Goal: Transaction & Acquisition: Purchase product/service

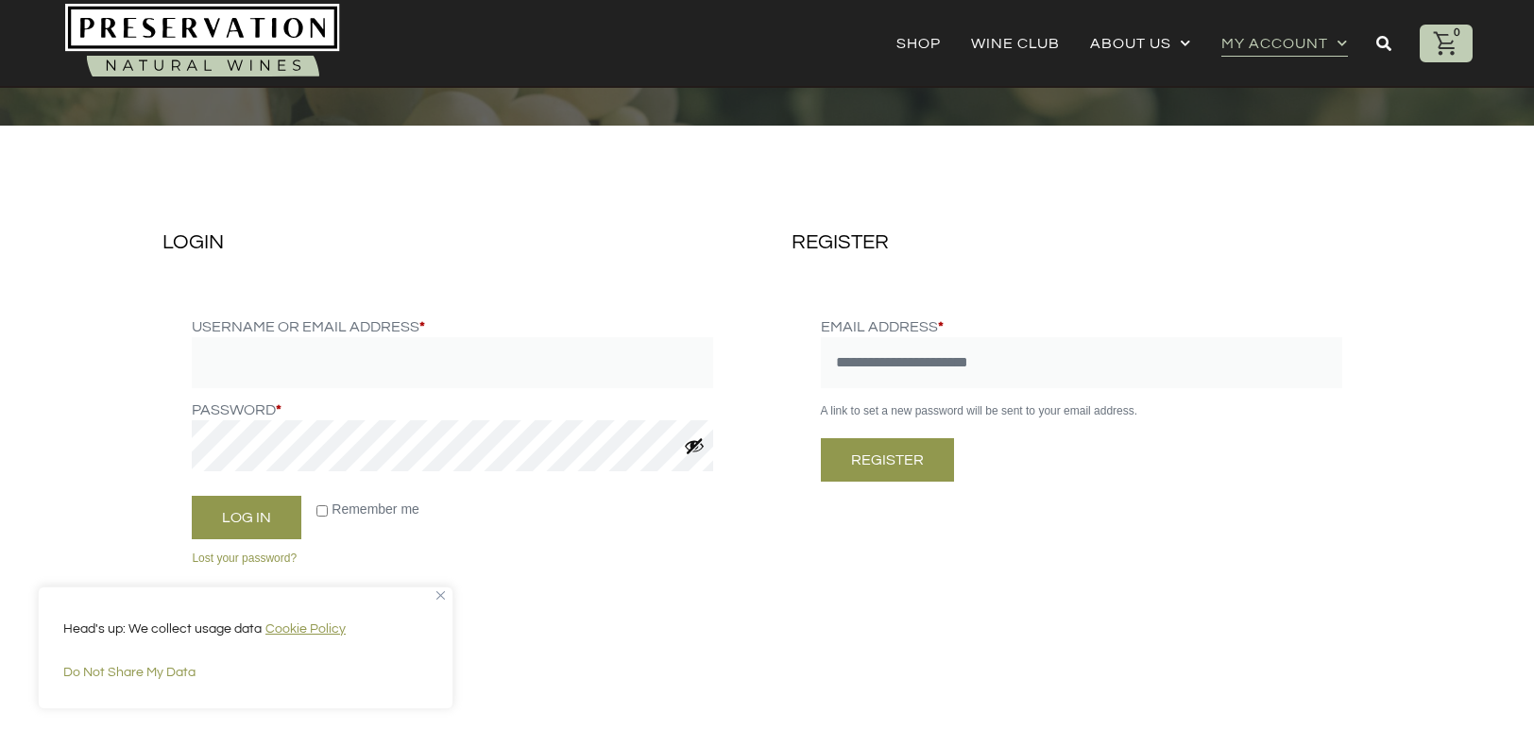
type input "**********"
click at [906, 464] on button "Register" at bounding box center [887, 459] width 133 height 43
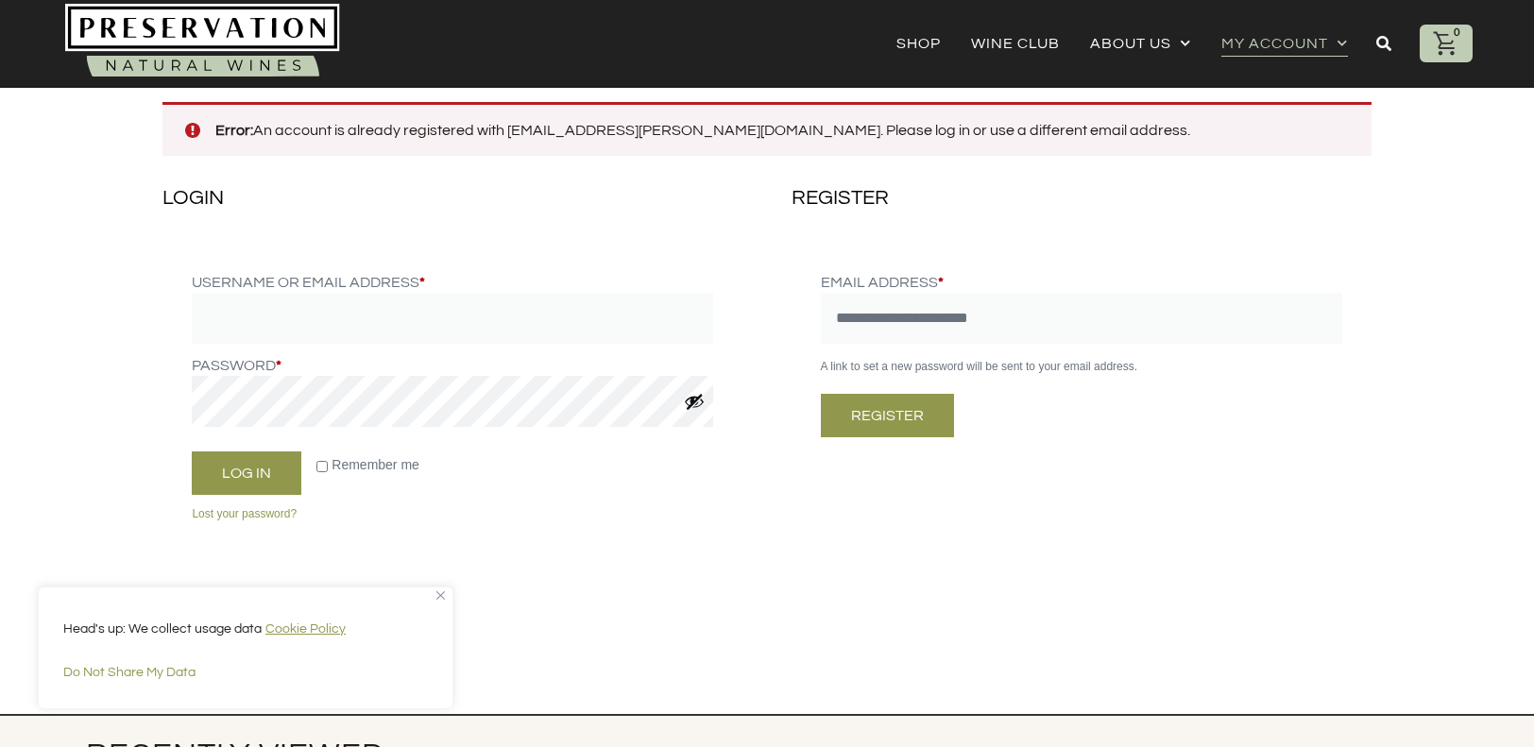
scroll to position [111, 0]
click at [270, 507] on link "Lost your password?" at bounding box center [244, 512] width 105 height 13
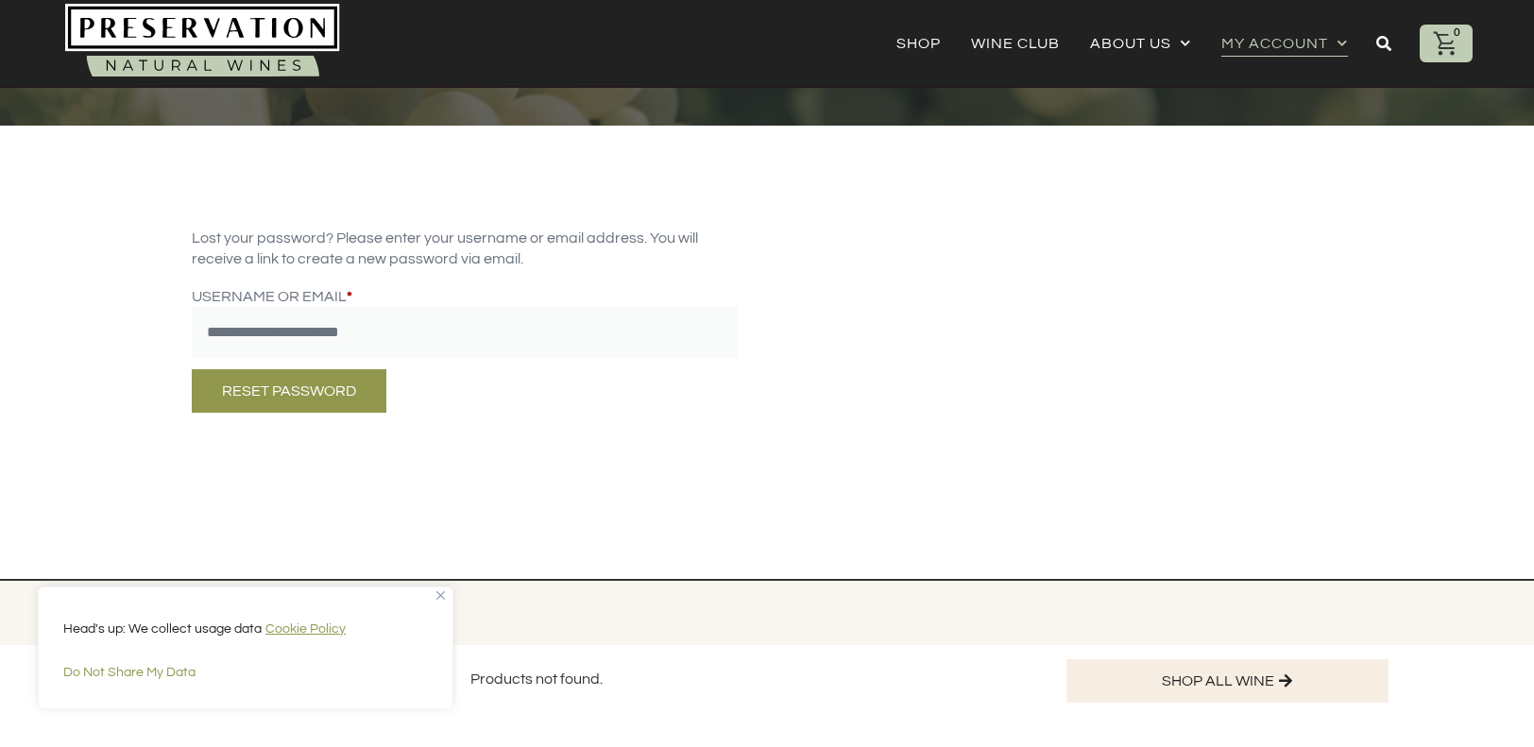
type input "**********"
click at [328, 386] on button "Reset password" at bounding box center [289, 390] width 195 height 43
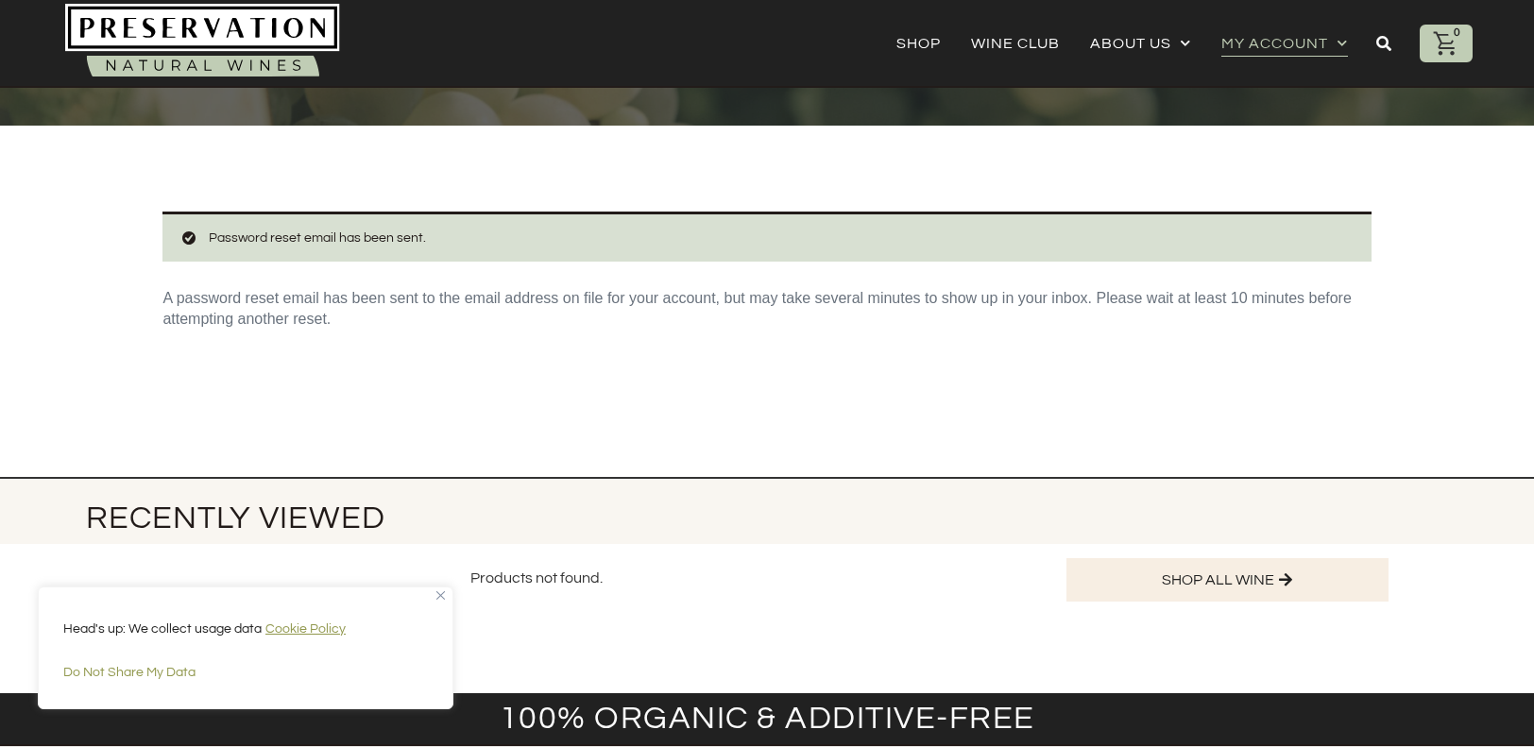
click at [1381, 39] on icon at bounding box center [1383, 43] width 15 height 15
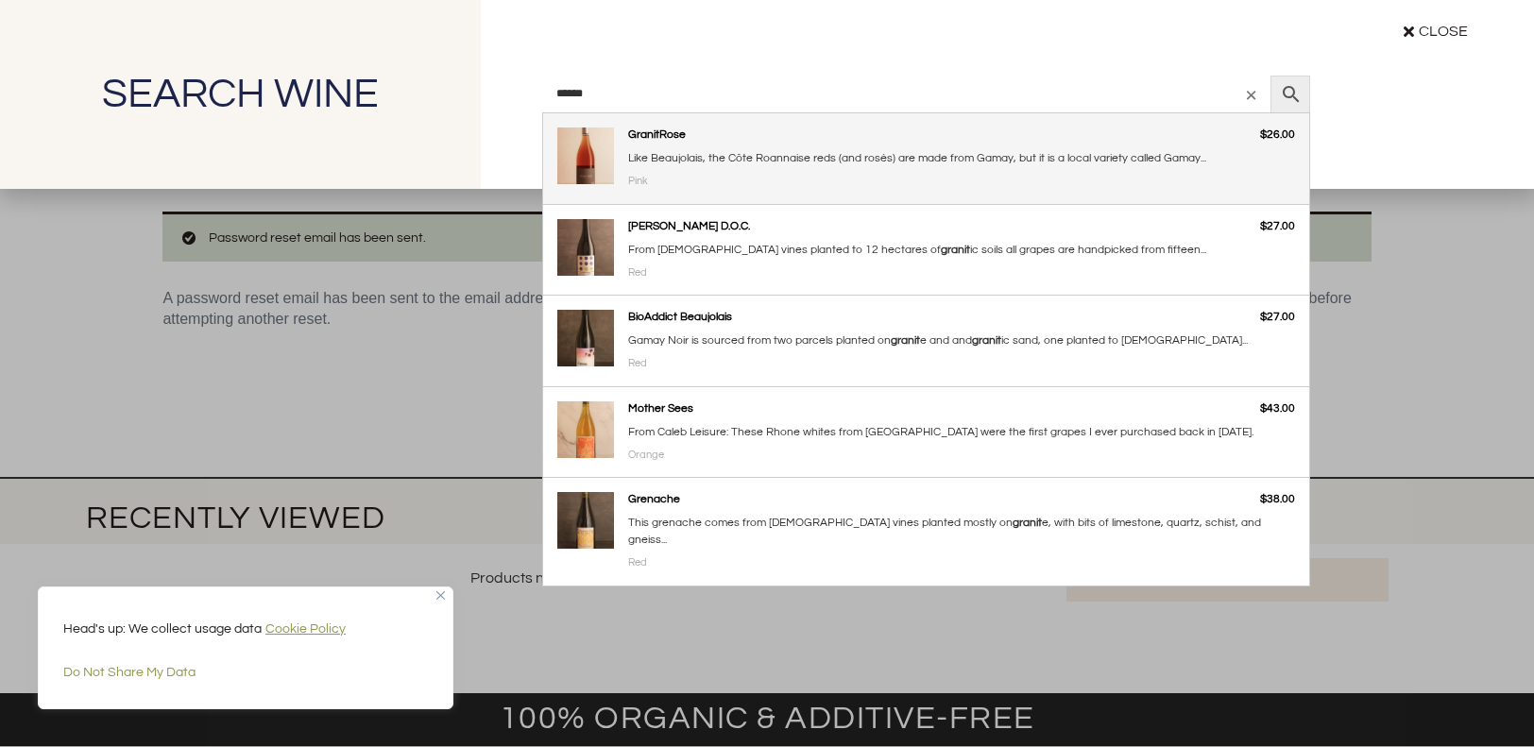
type input "******"
click at [790, 173] on link "Rose" at bounding box center [926, 158] width 766 height 91
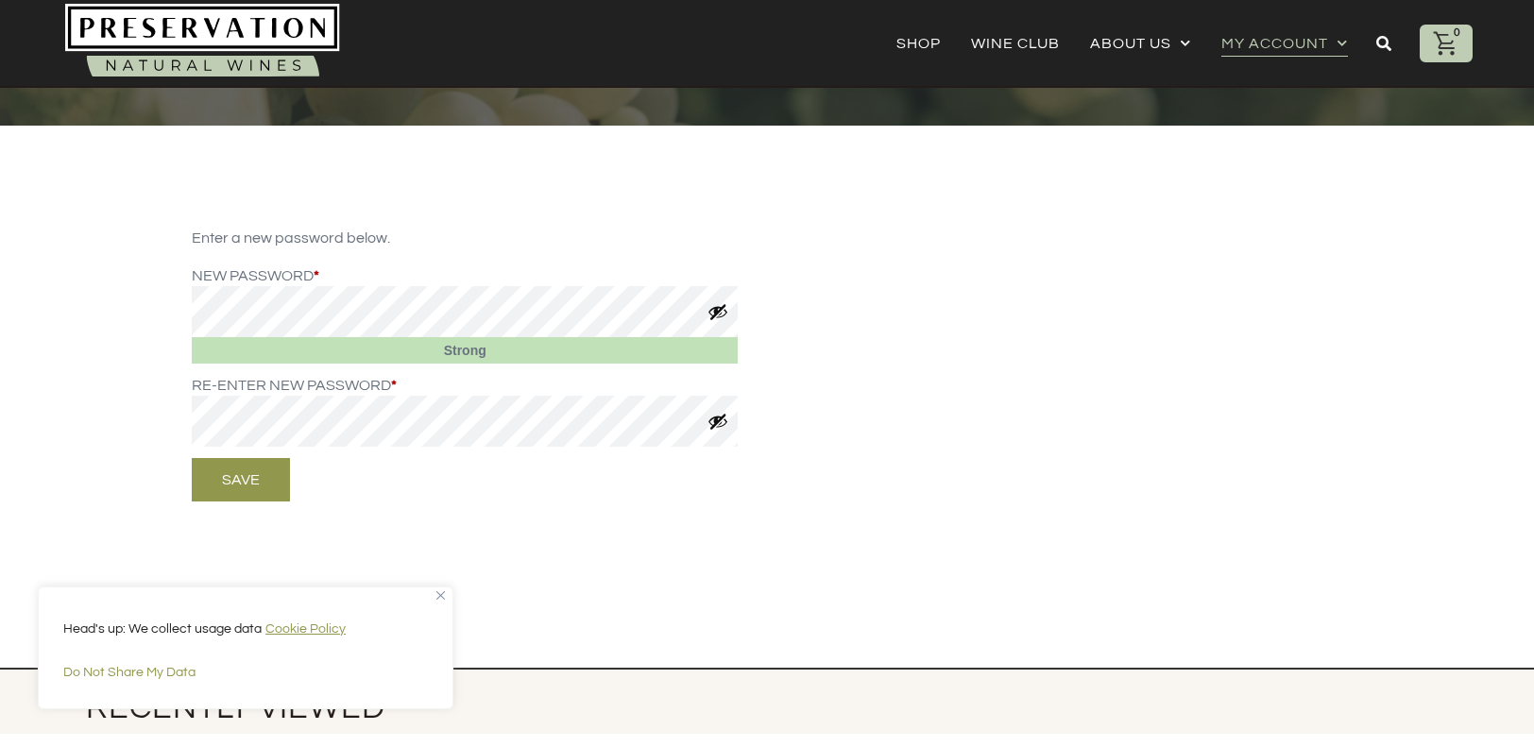
click at [241, 479] on button "Save" at bounding box center [241, 479] width 98 height 43
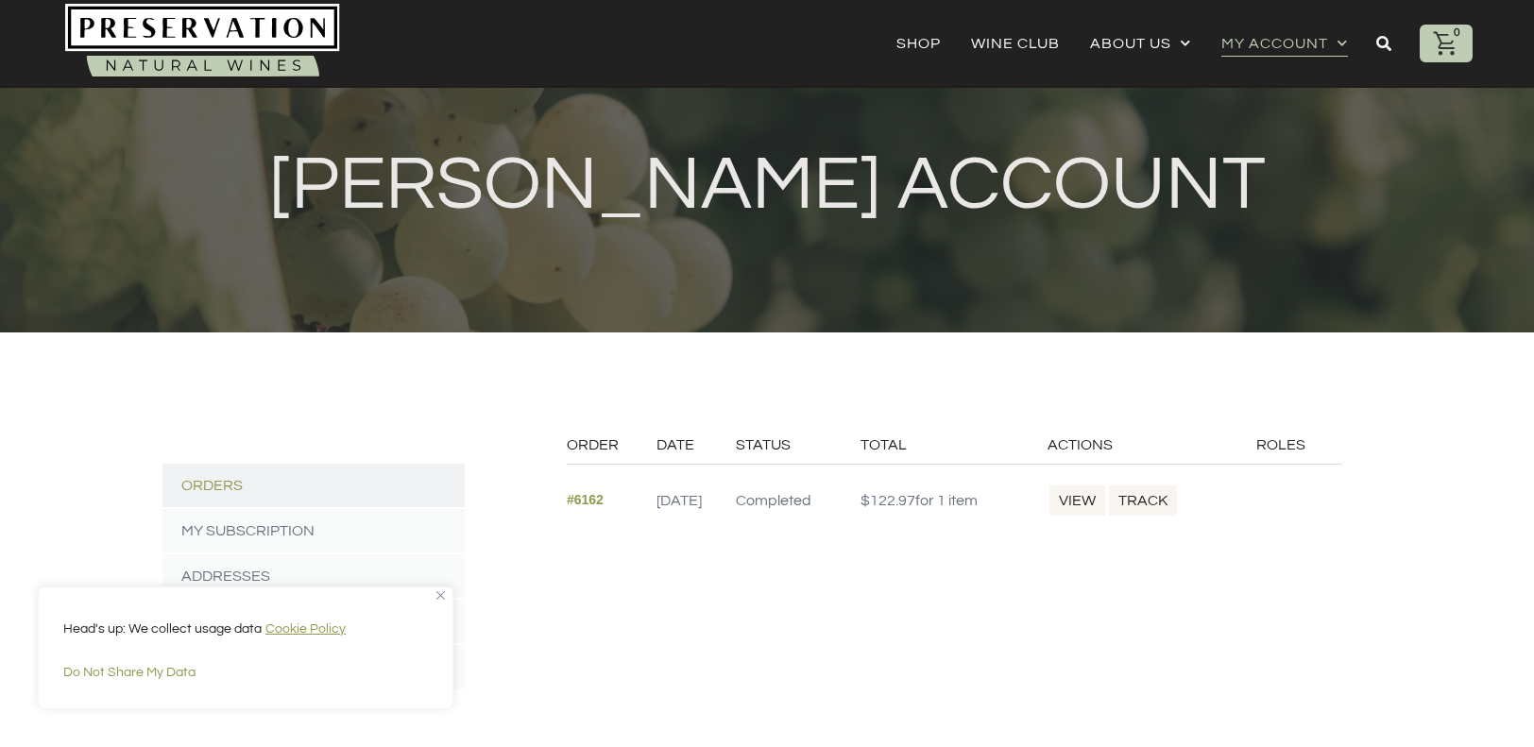
scroll to position [24, 0]
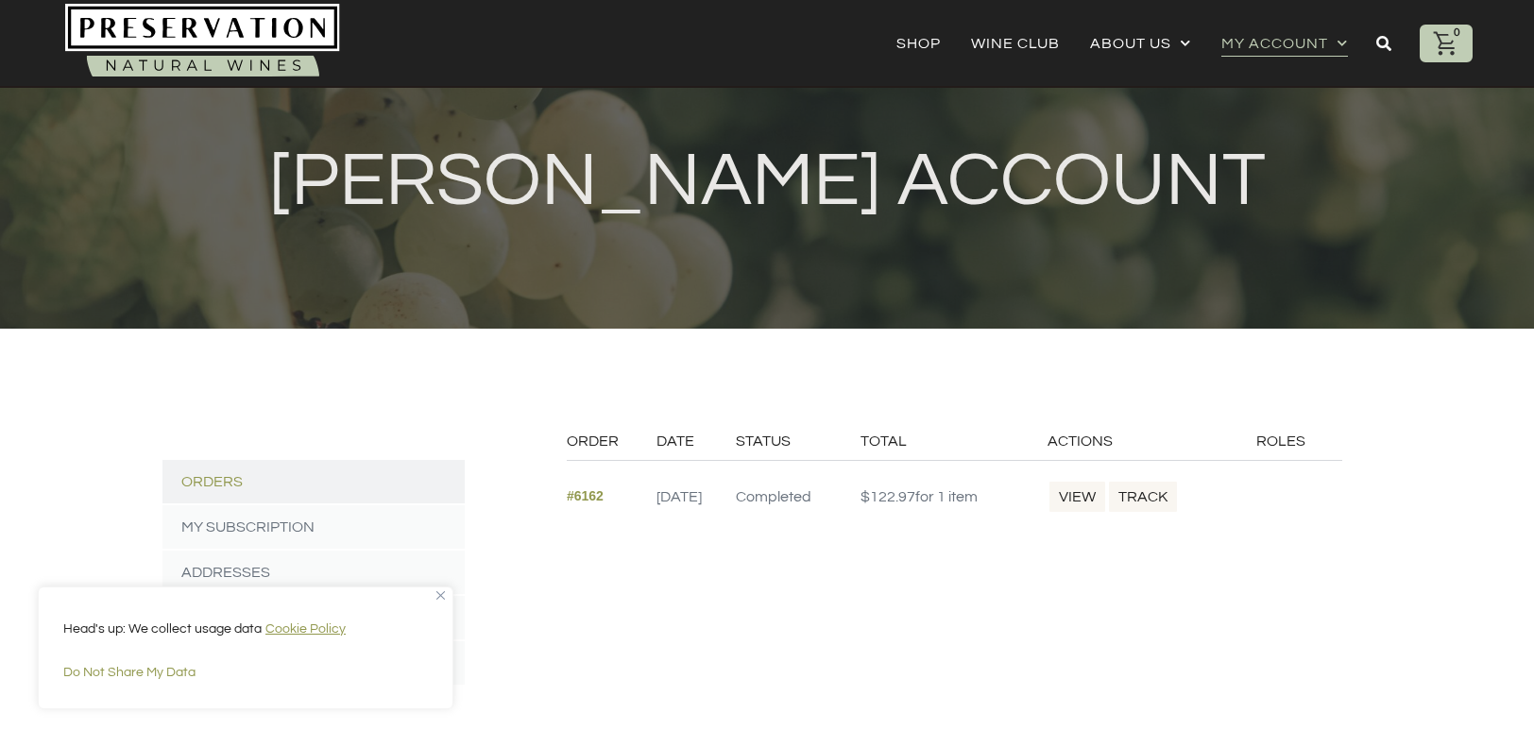
click at [1095, 501] on link "View" at bounding box center [1077, 497] width 60 height 34
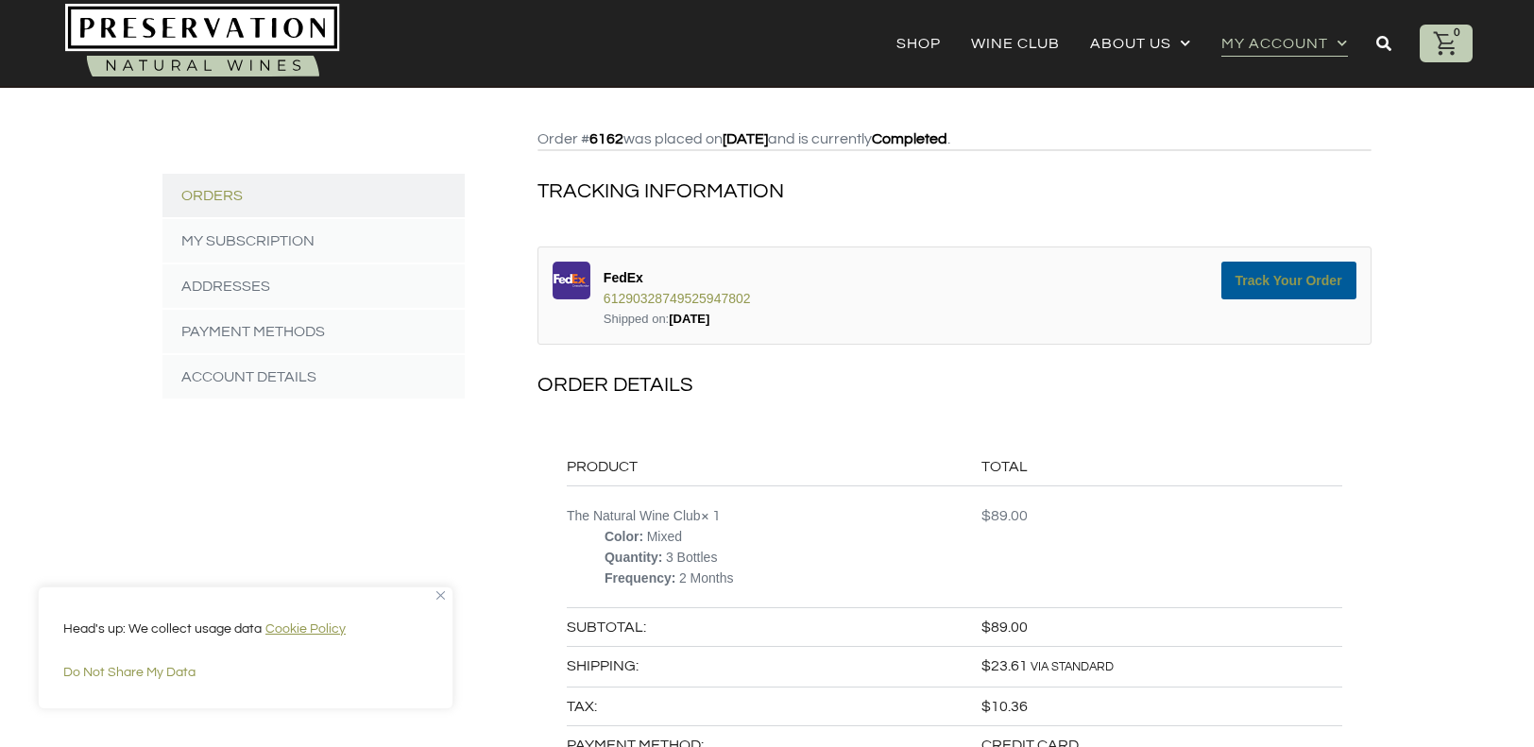
scroll to position [298, 0]
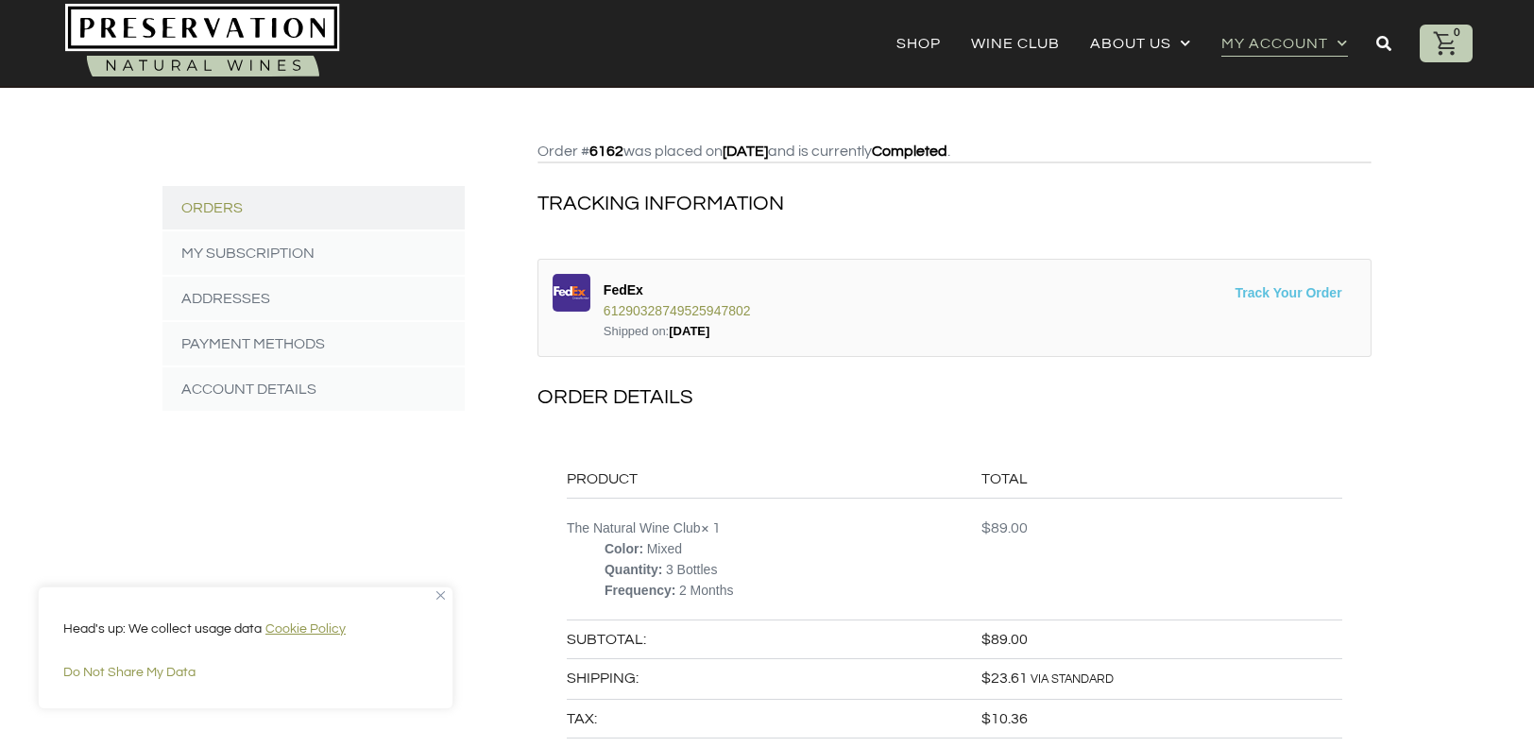
click at [1241, 297] on link "Track Your Order" at bounding box center [1288, 293] width 135 height 38
click at [286, 253] on link "My Subscription" at bounding box center [313, 252] width 302 height 43
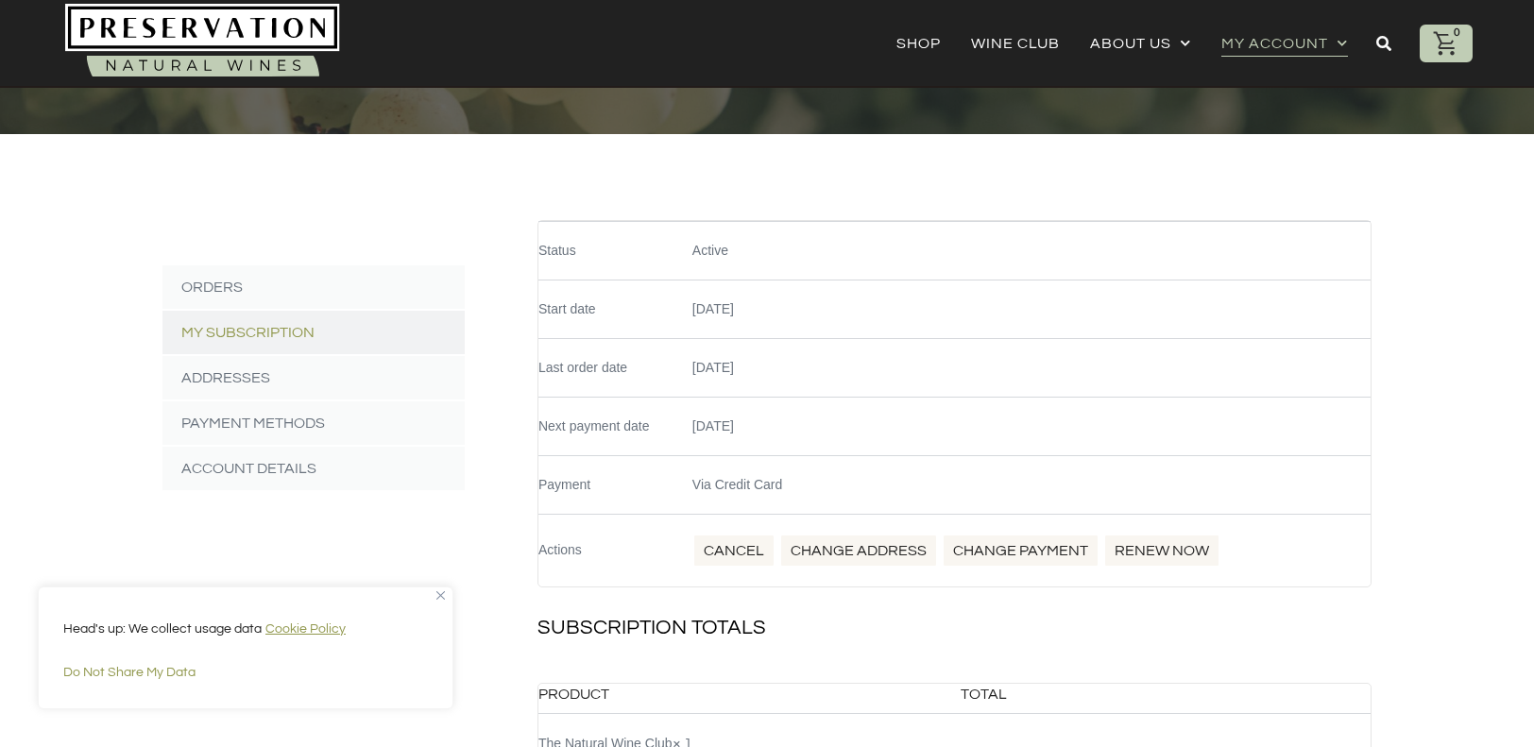
scroll to position [215, 0]
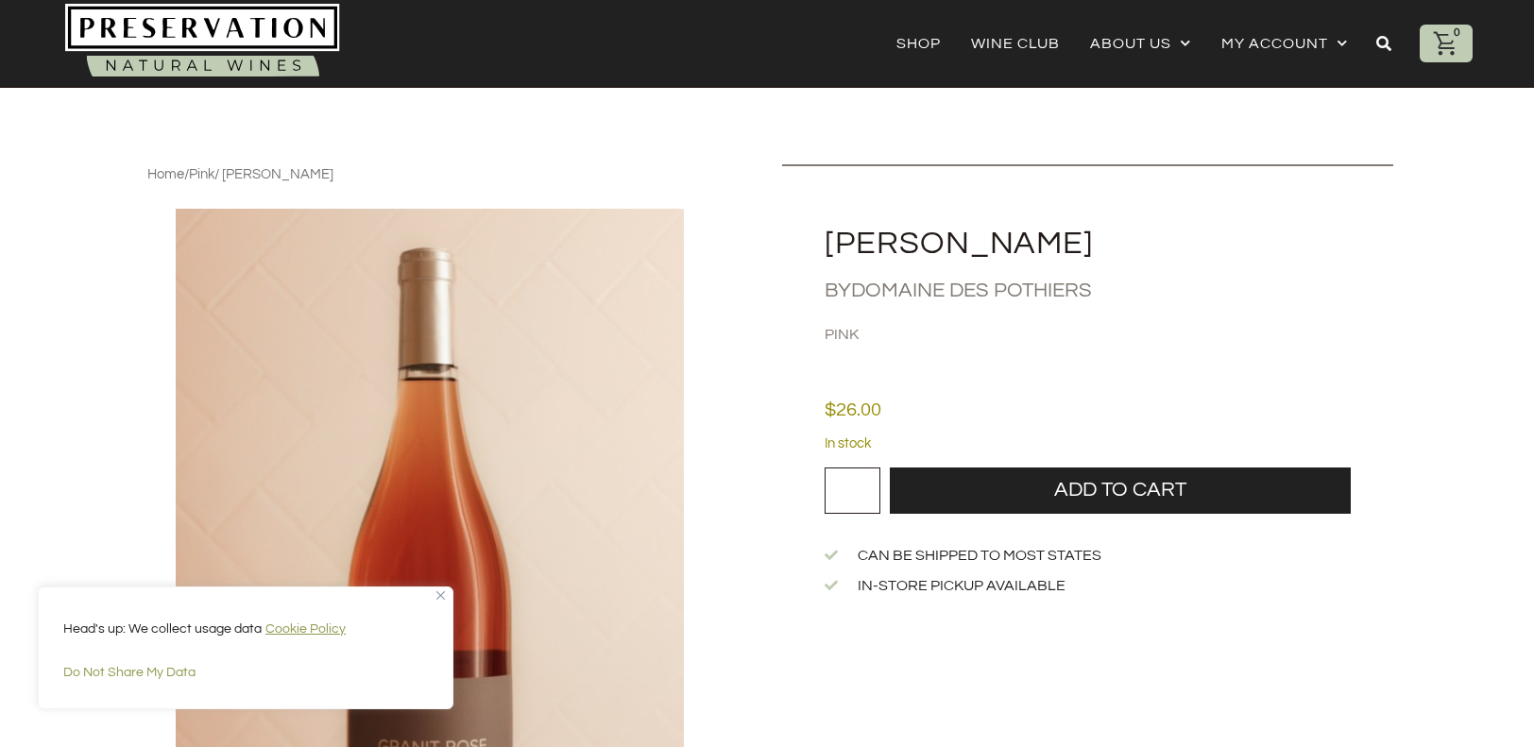
click at [867, 485] on input "*" at bounding box center [852, 490] width 55 height 45
click at [868, 485] on input "*" at bounding box center [852, 490] width 55 height 45
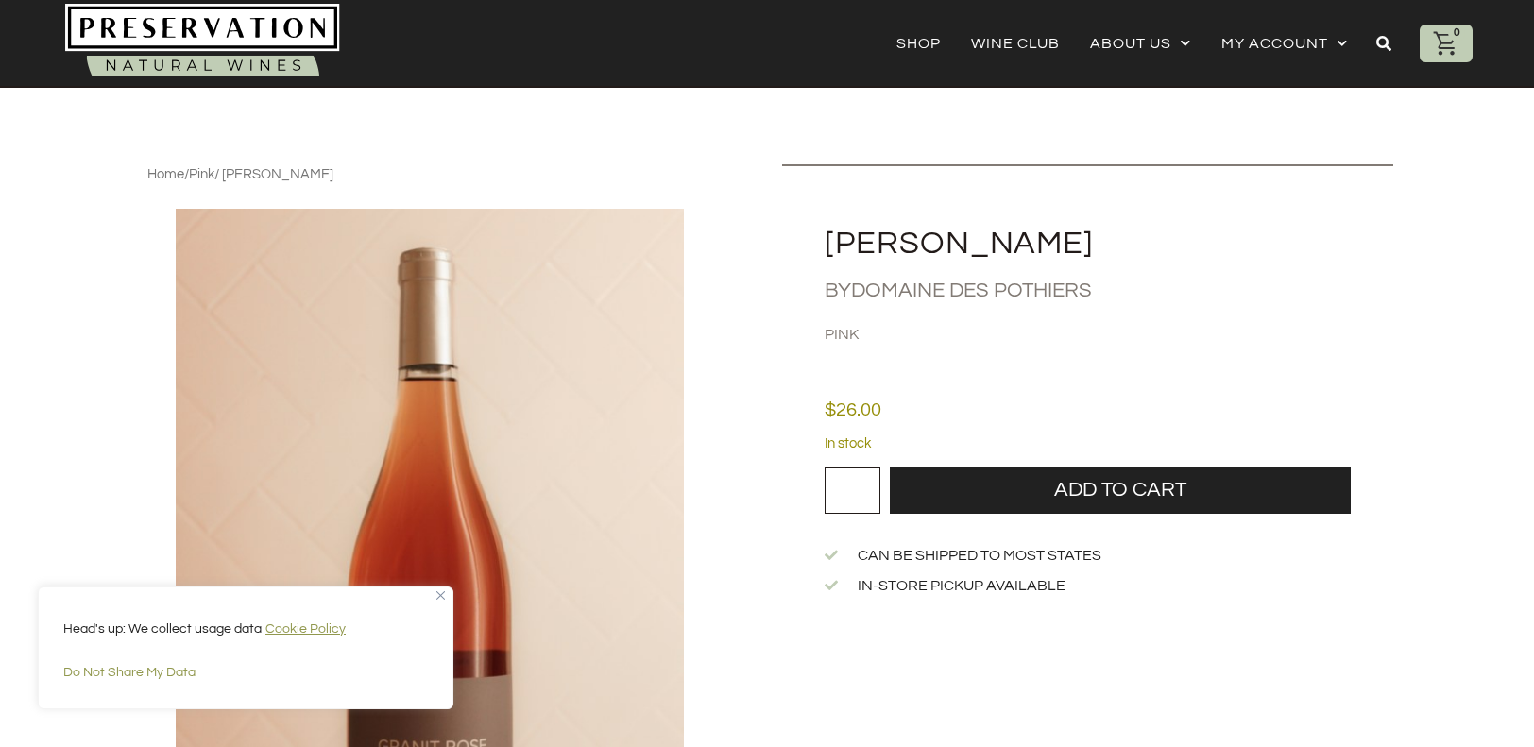
click at [871, 488] on input "*" at bounding box center [852, 490] width 55 height 45
type input "*"
click at [871, 496] on input "*" at bounding box center [852, 490] width 55 height 45
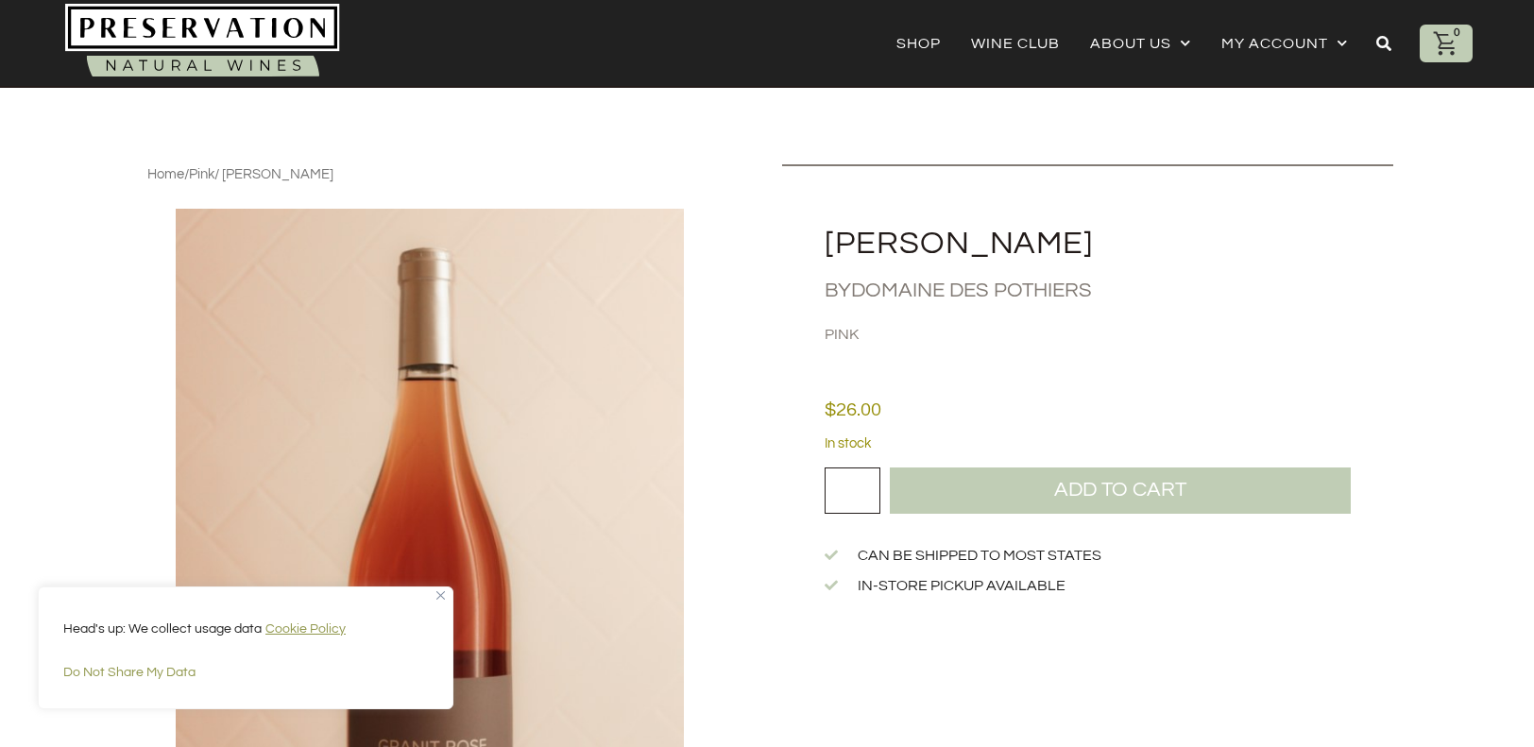
click at [998, 491] on button "Add to cart" at bounding box center [1120, 490] width 461 height 45
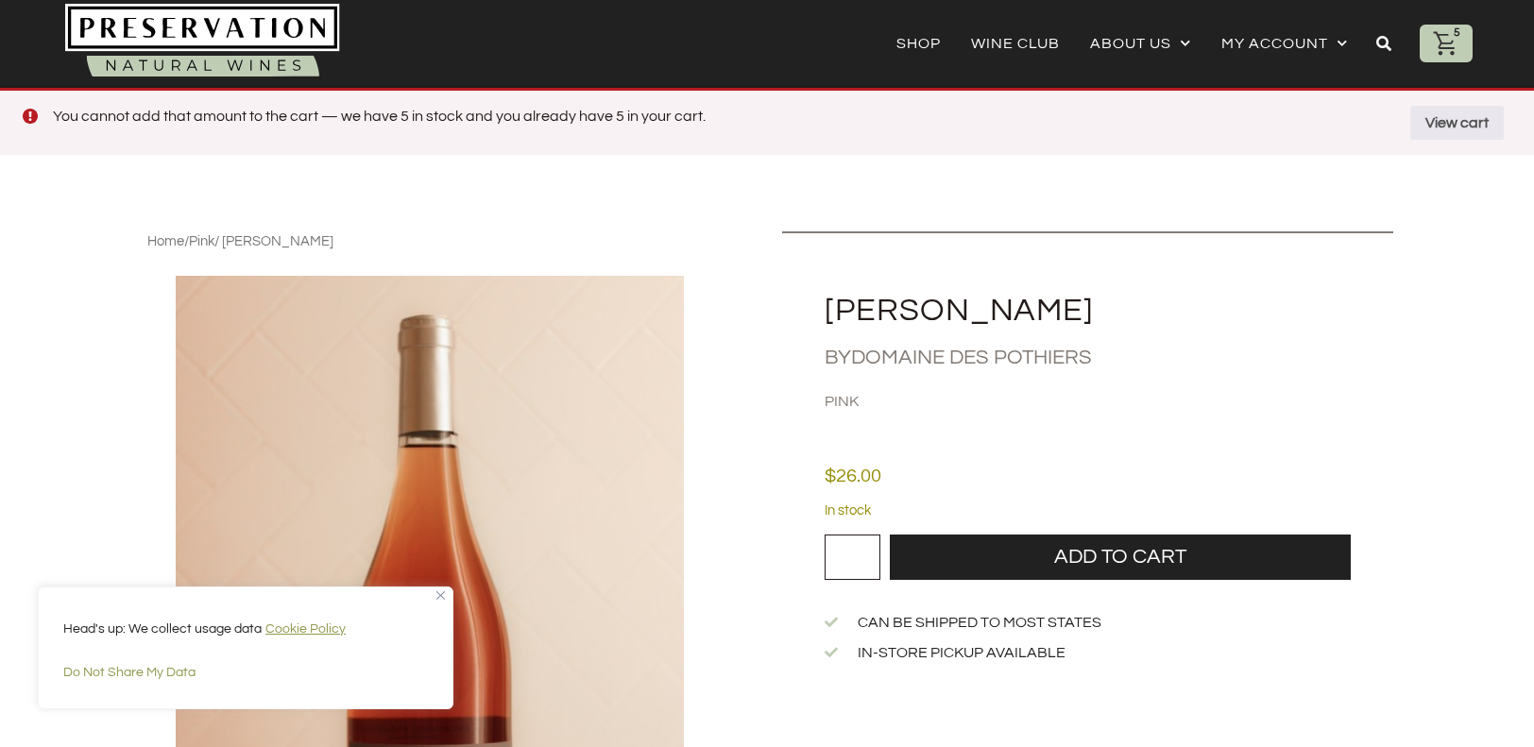
click at [1454, 43] on icon at bounding box center [1446, 43] width 28 height 28
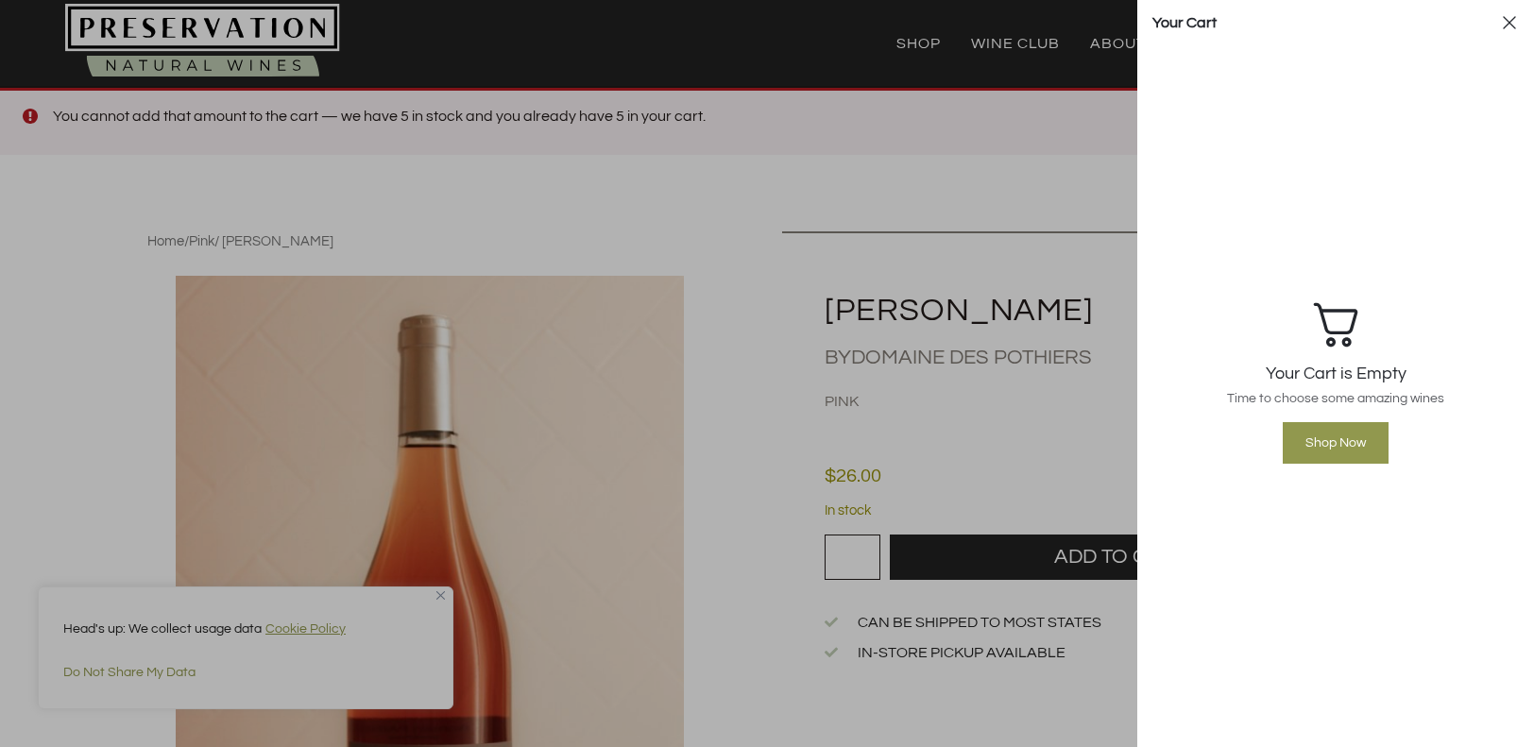
click at [1505, 27] on icon at bounding box center [1509, 22] width 12 height 12
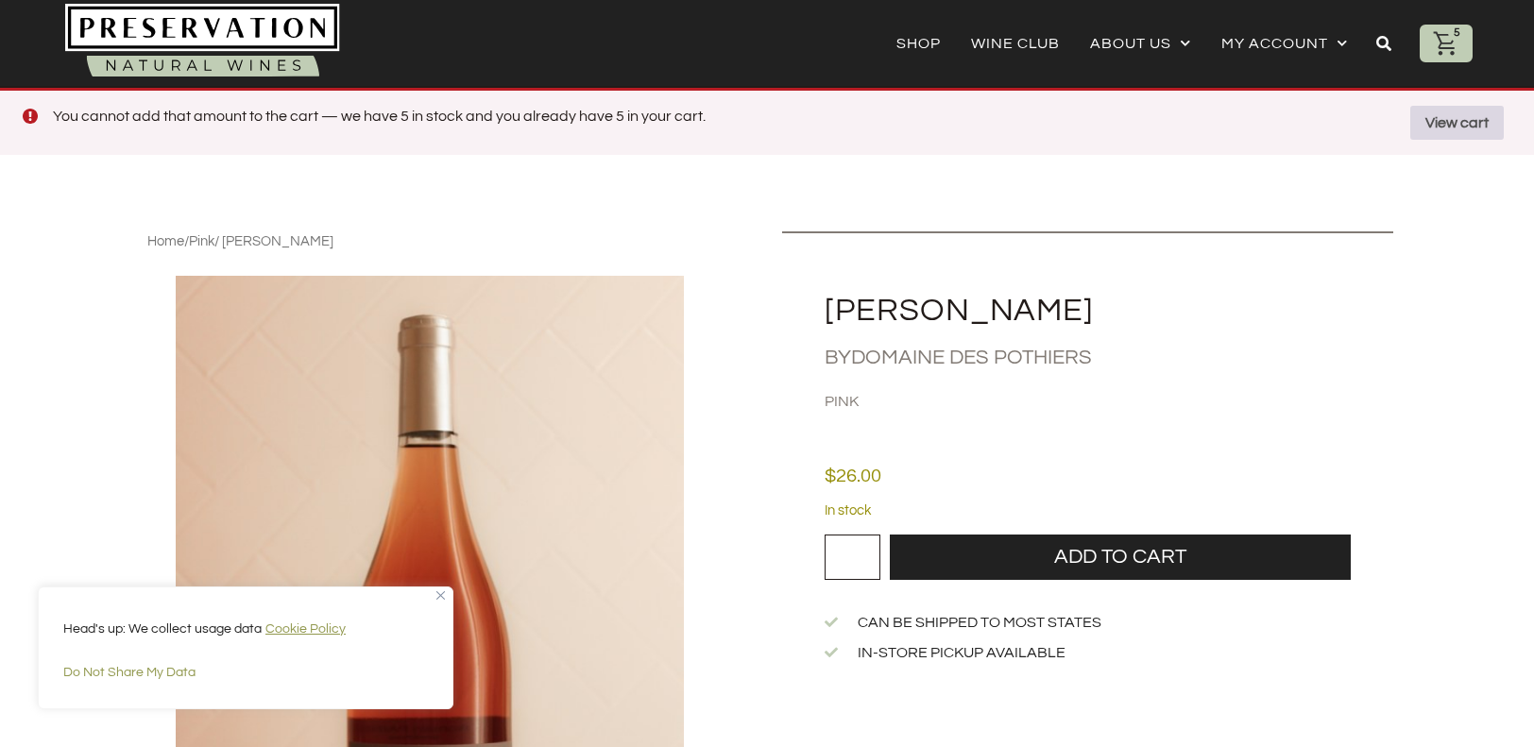
click at [1438, 134] on link "View cart" at bounding box center [1457, 123] width 94 height 34
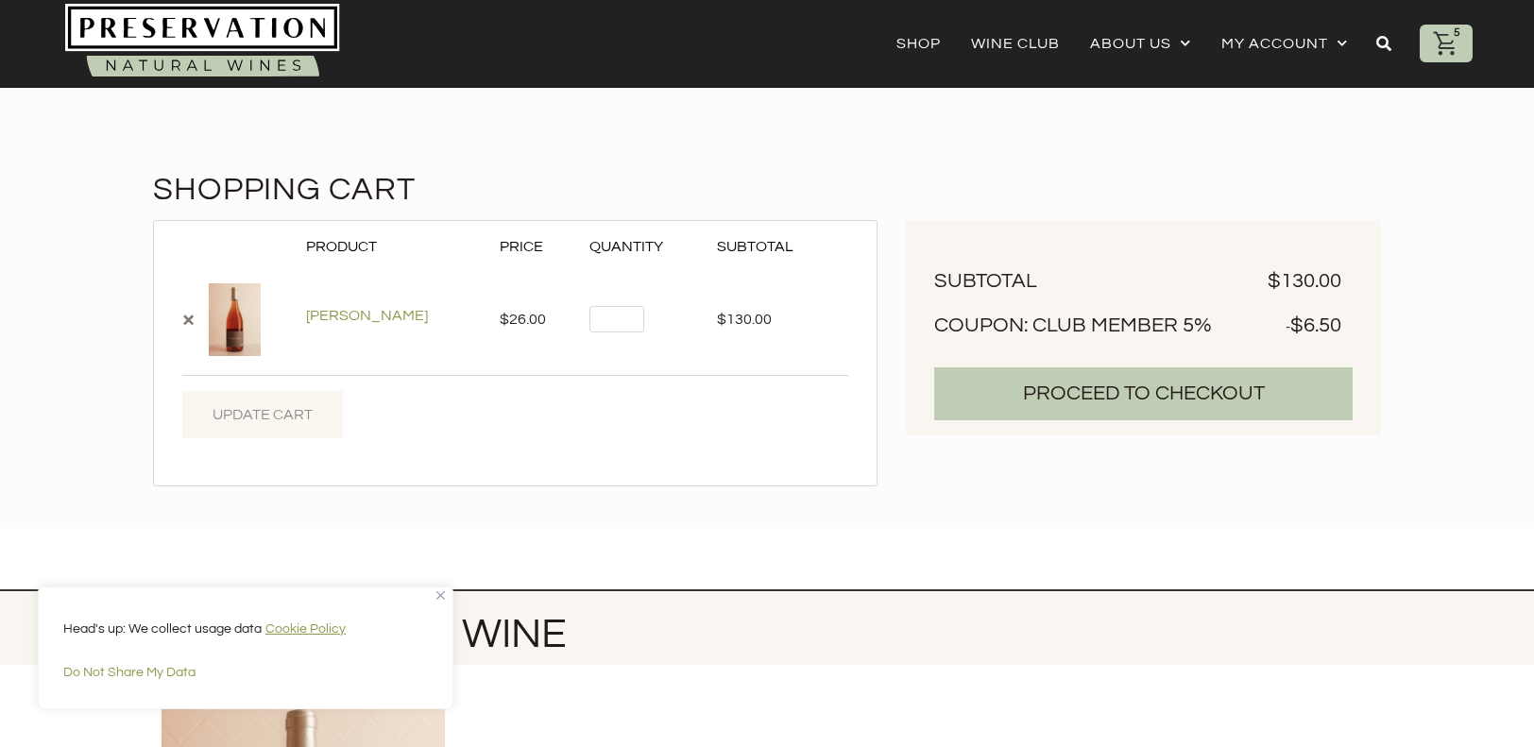
click at [1110, 391] on link "Proceed to Checkout" at bounding box center [1143, 393] width 418 height 53
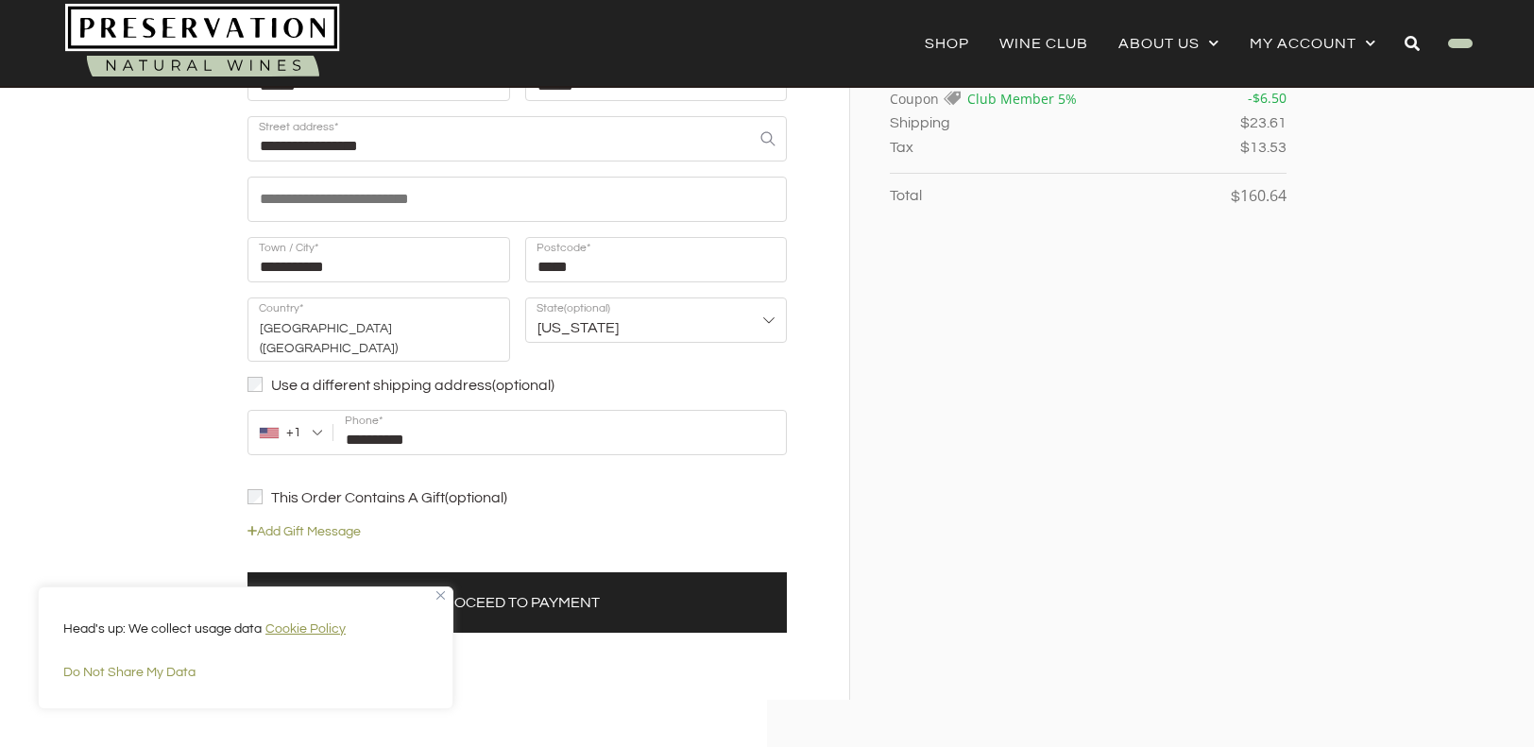
scroll to position [384, 0]
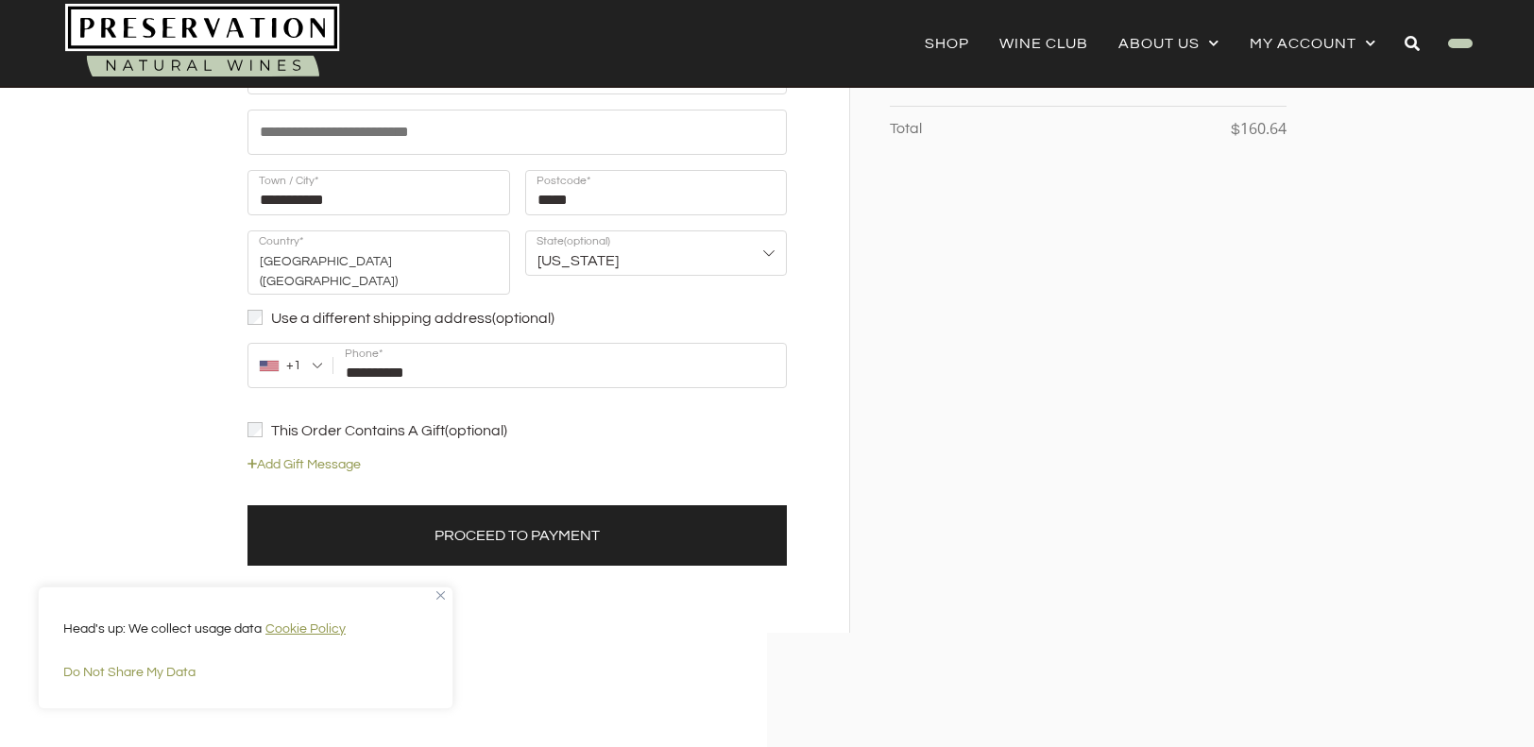
click at [358, 520] on button "Proceed to Payment" at bounding box center [516, 535] width 539 height 60
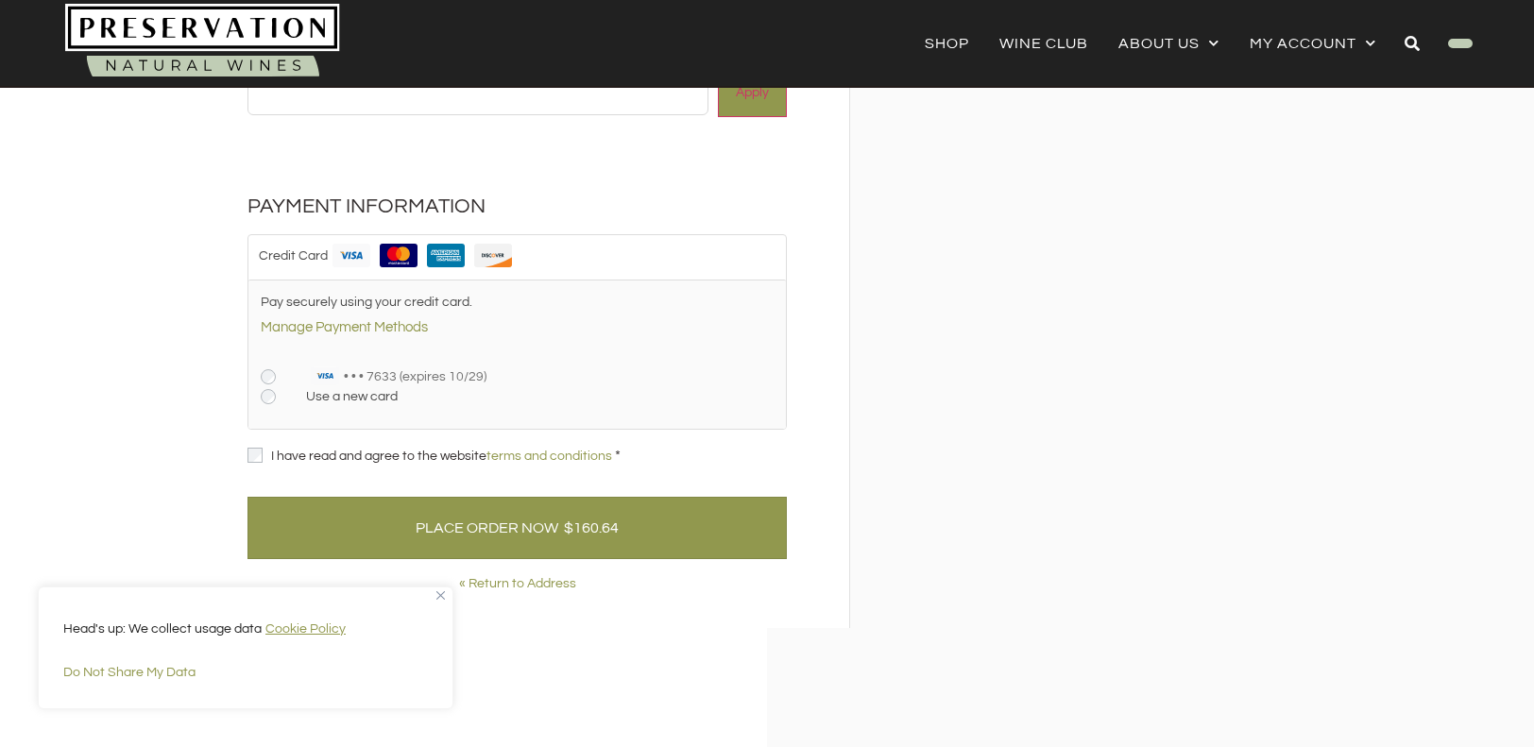
scroll to position [459, 0]
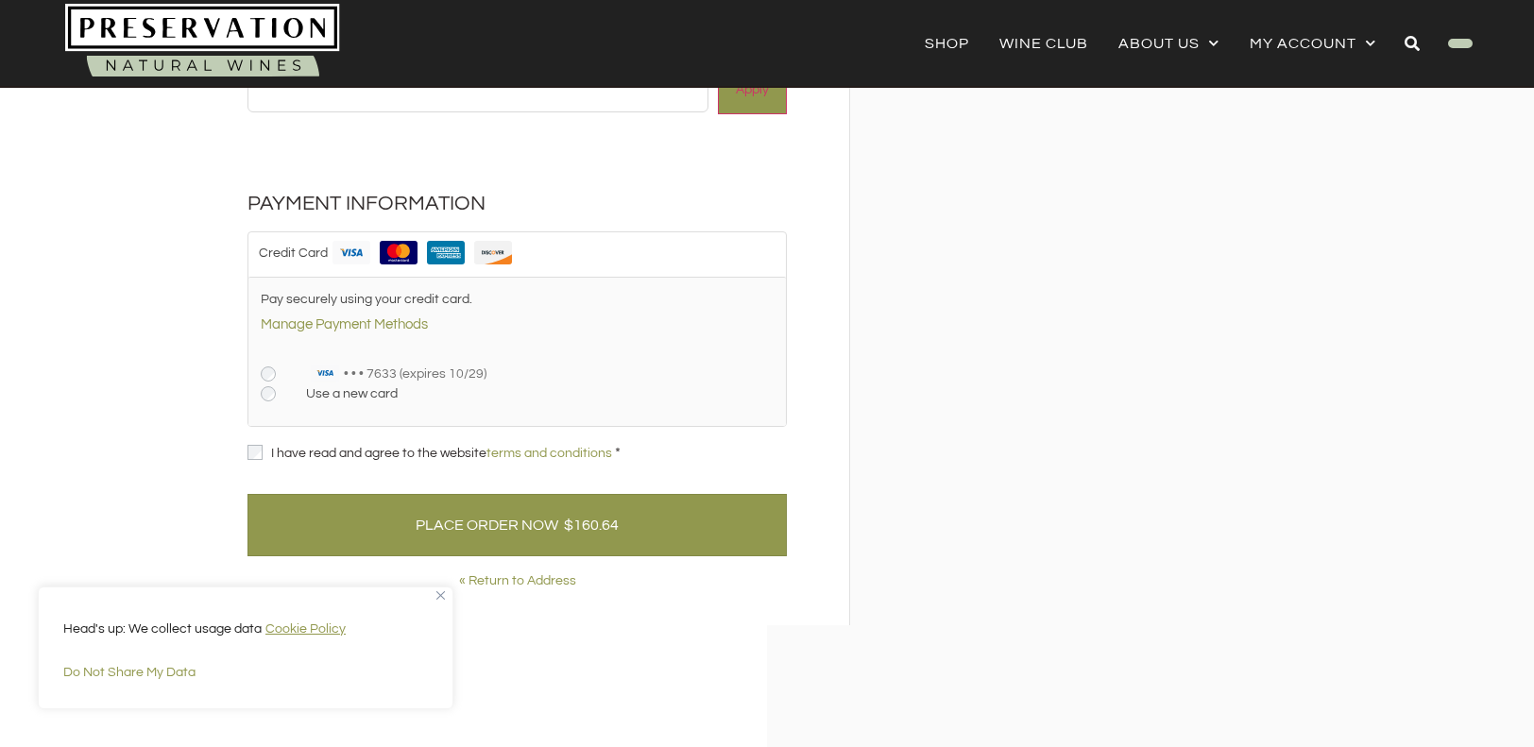
click at [417, 455] on span "I have read and agree to the website terms and conditions" at bounding box center [441, 453] width 341 height 13
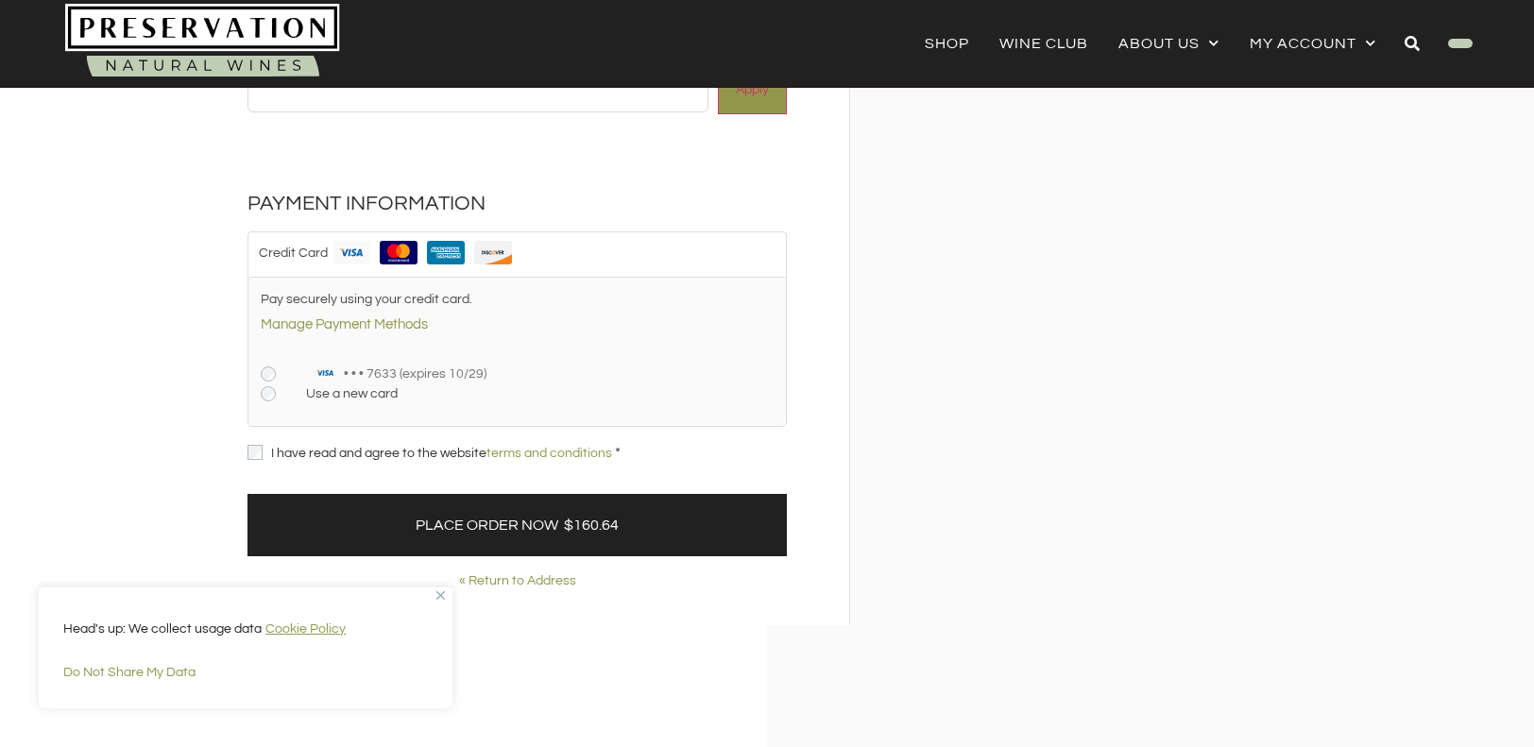
click at [459, 518] on button "Place Order Now $160.64" at bounding box center [516, 525] width 539 height 62
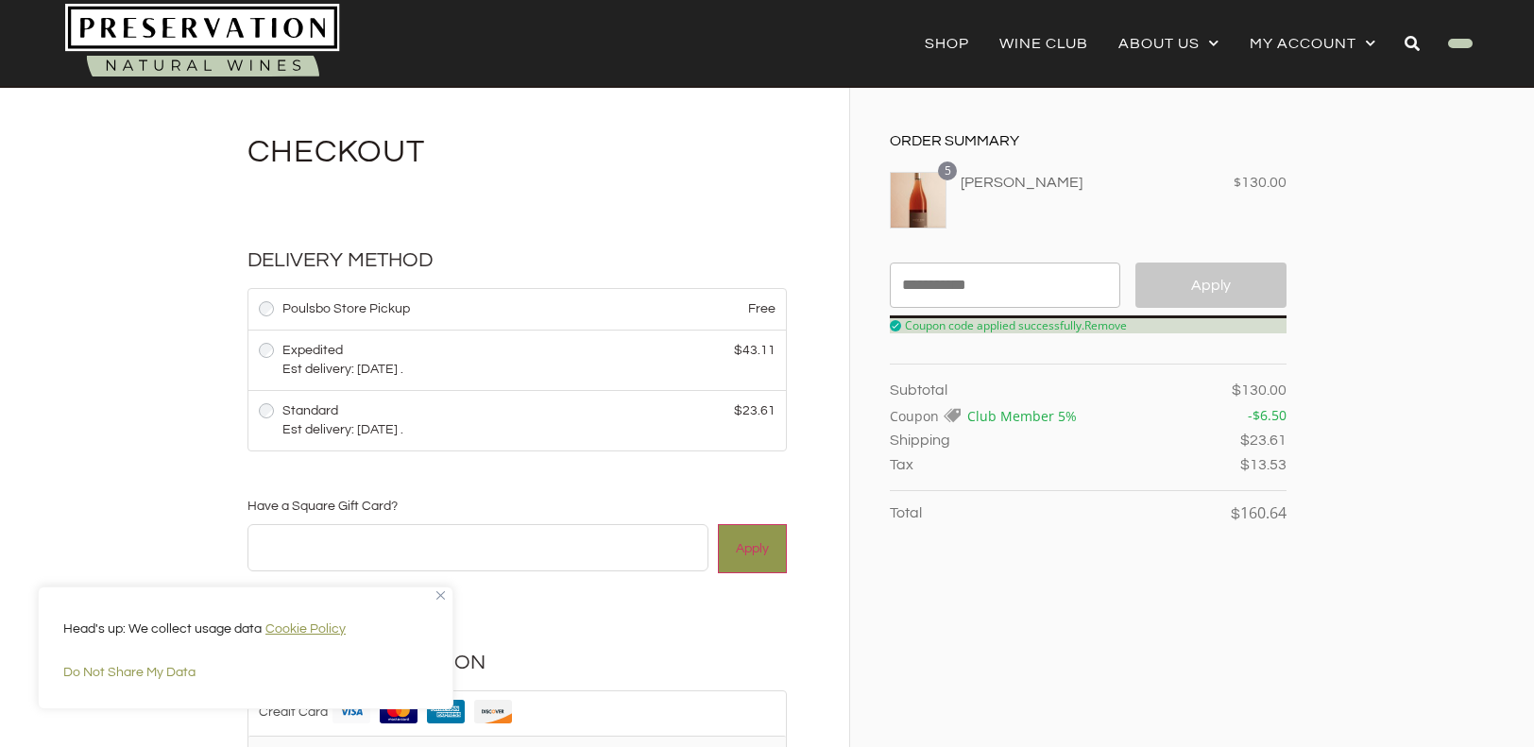
scroll to position [0, 0]
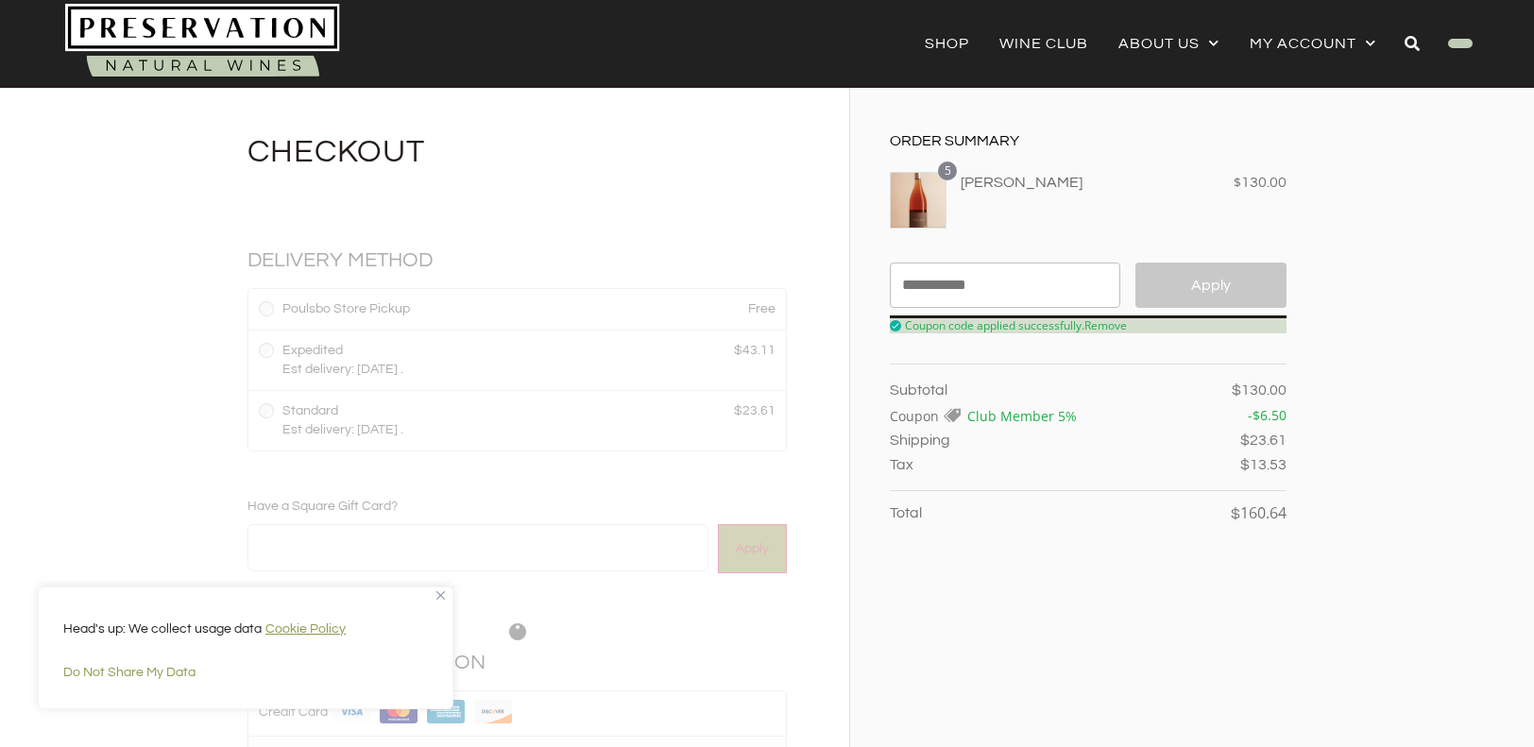
click at [440, 597] on img "Close" at bounding box center [440, 595] width 9 height 9
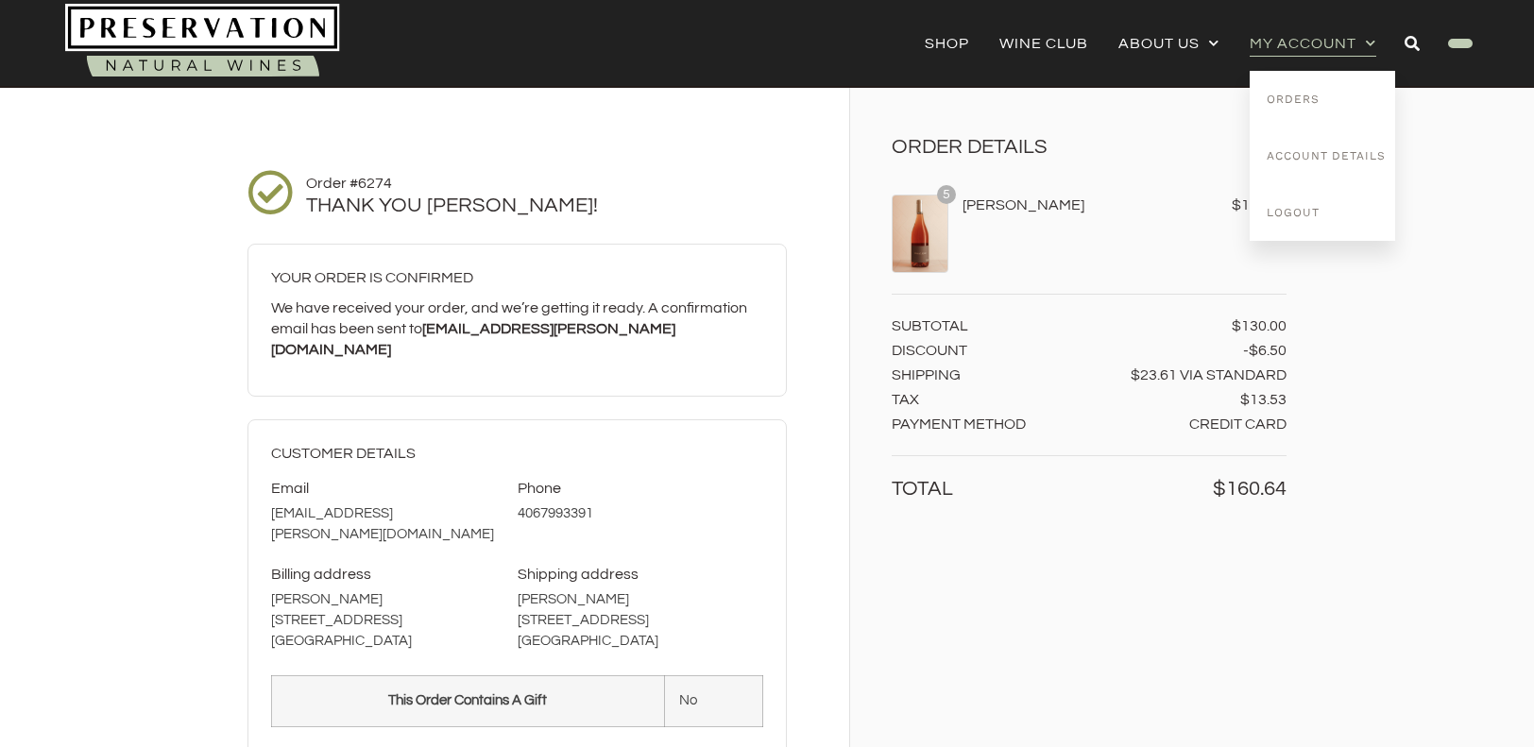
click at [1316, 48] on link "My account" at bounding box center [1313, 43] width 127 height 26
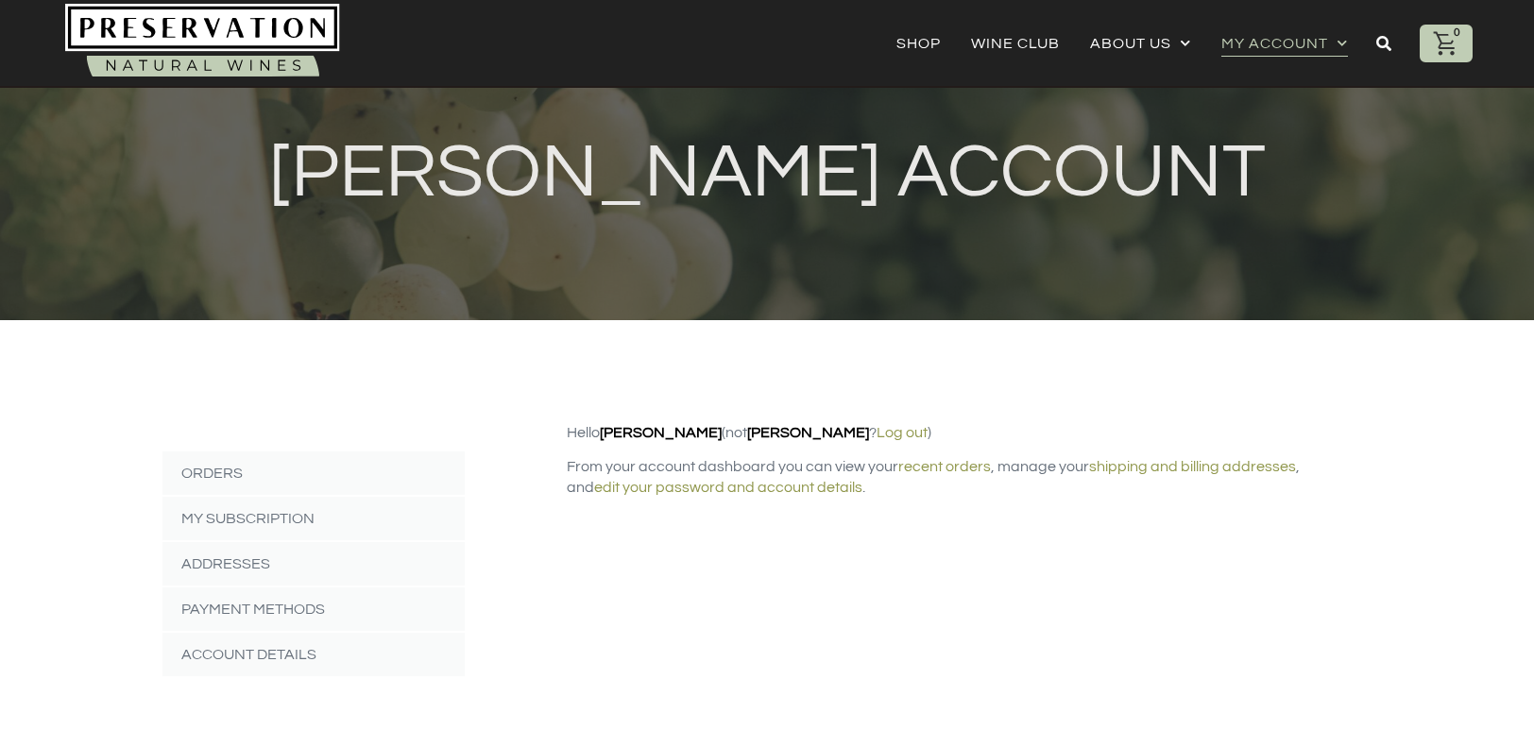
scroll to position [35, 0]
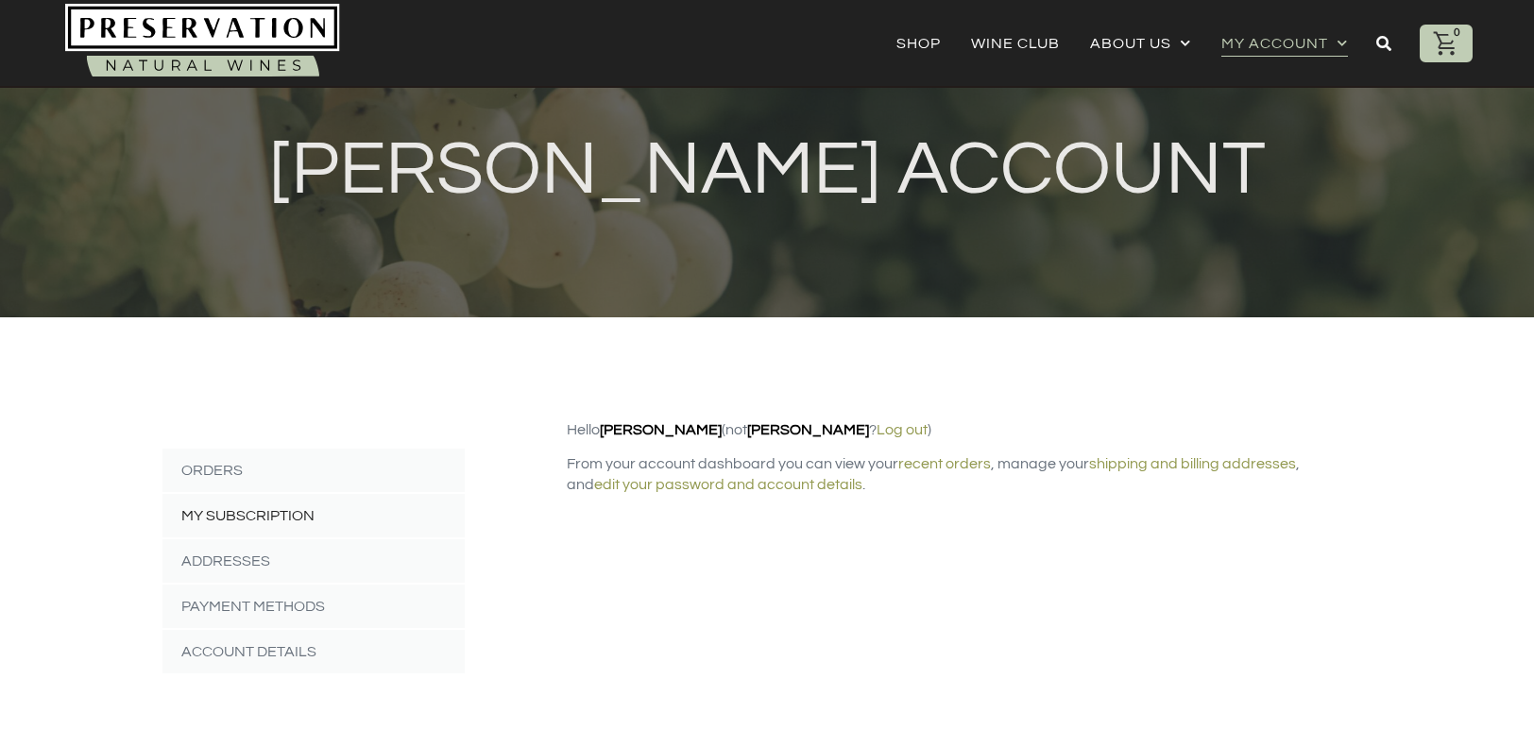
click at [372, 516] on link "My Subscription" at bounding box center [313, 515] width 302 height 43
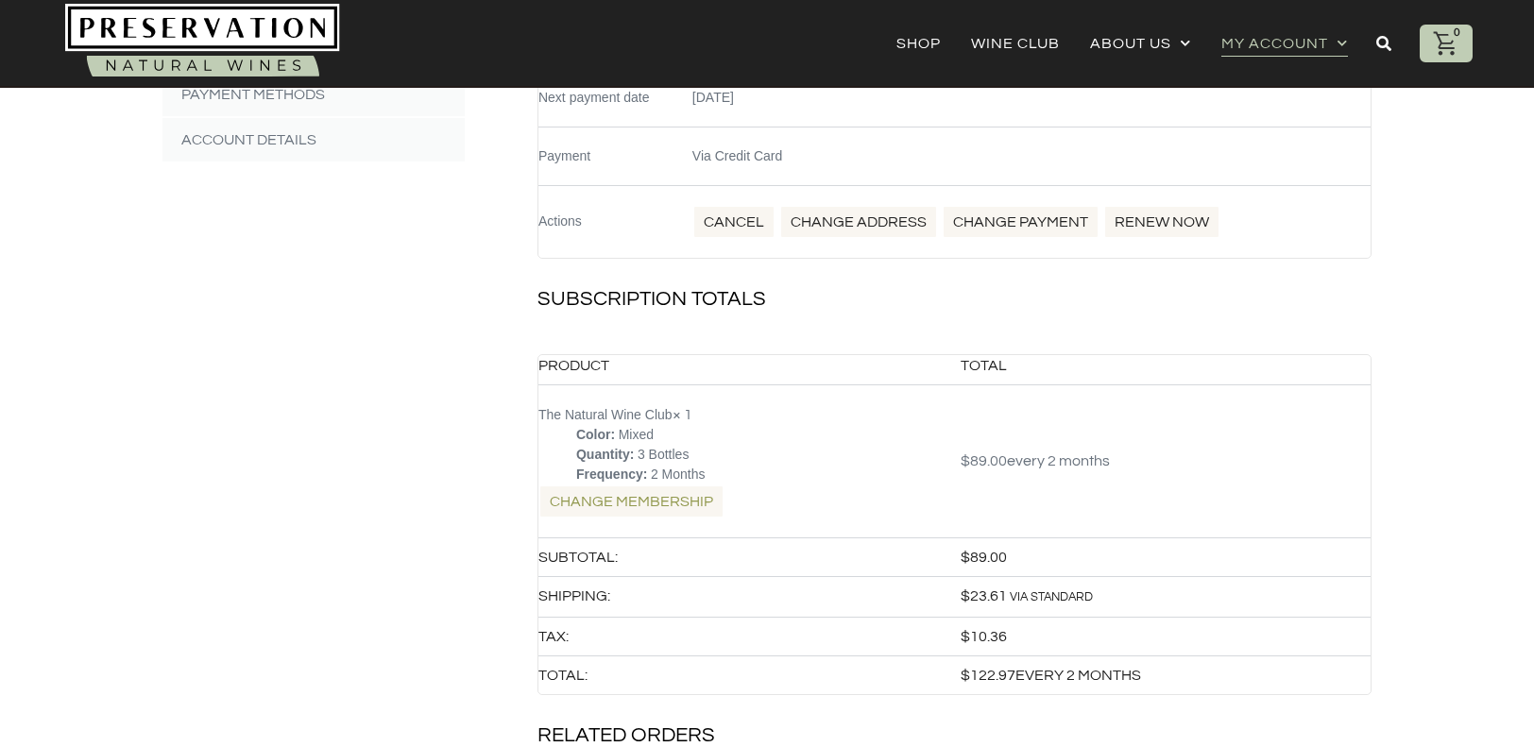
scroll to position [566, 0]
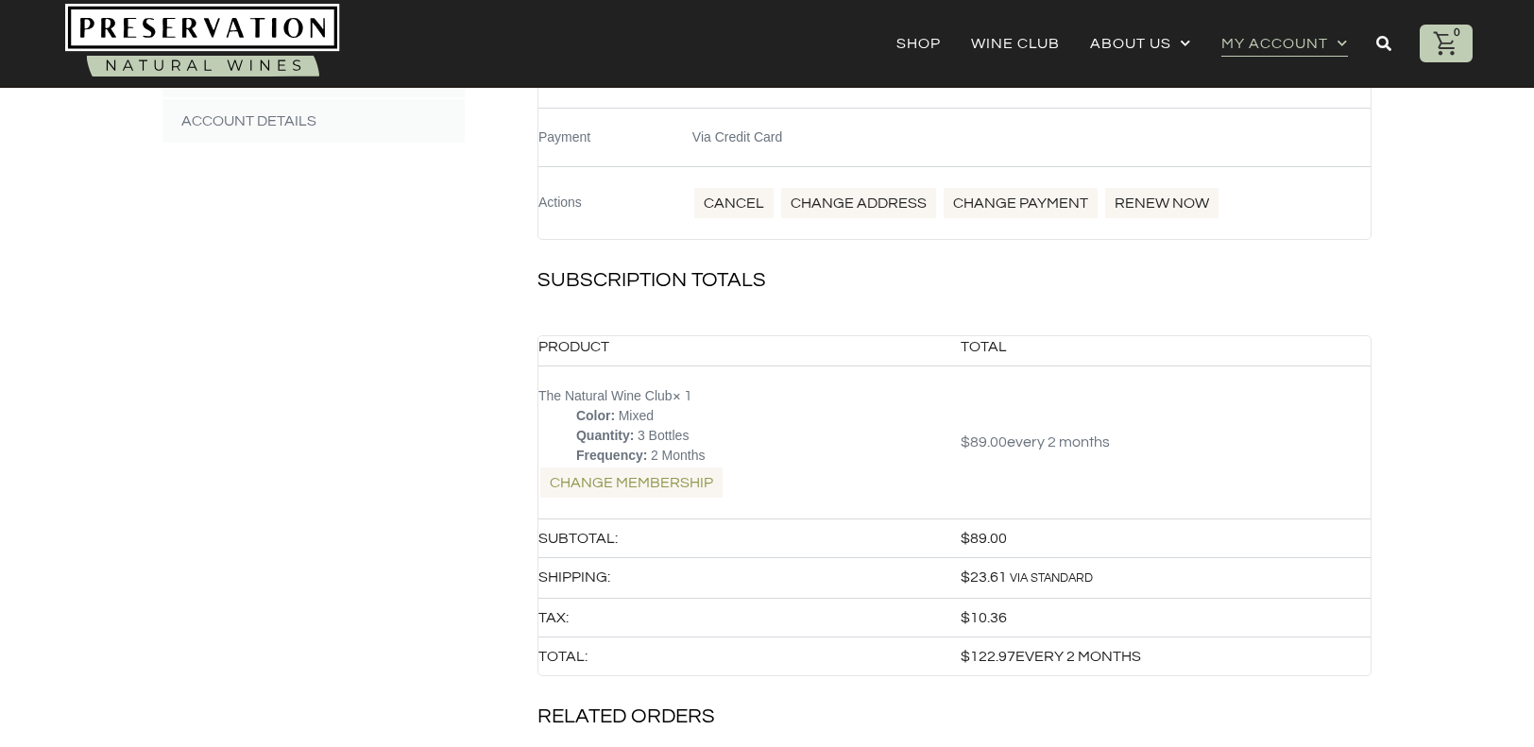
click at [656, 480] on link "Change Membership" at bounding box center [631, 483] width 186 height 34
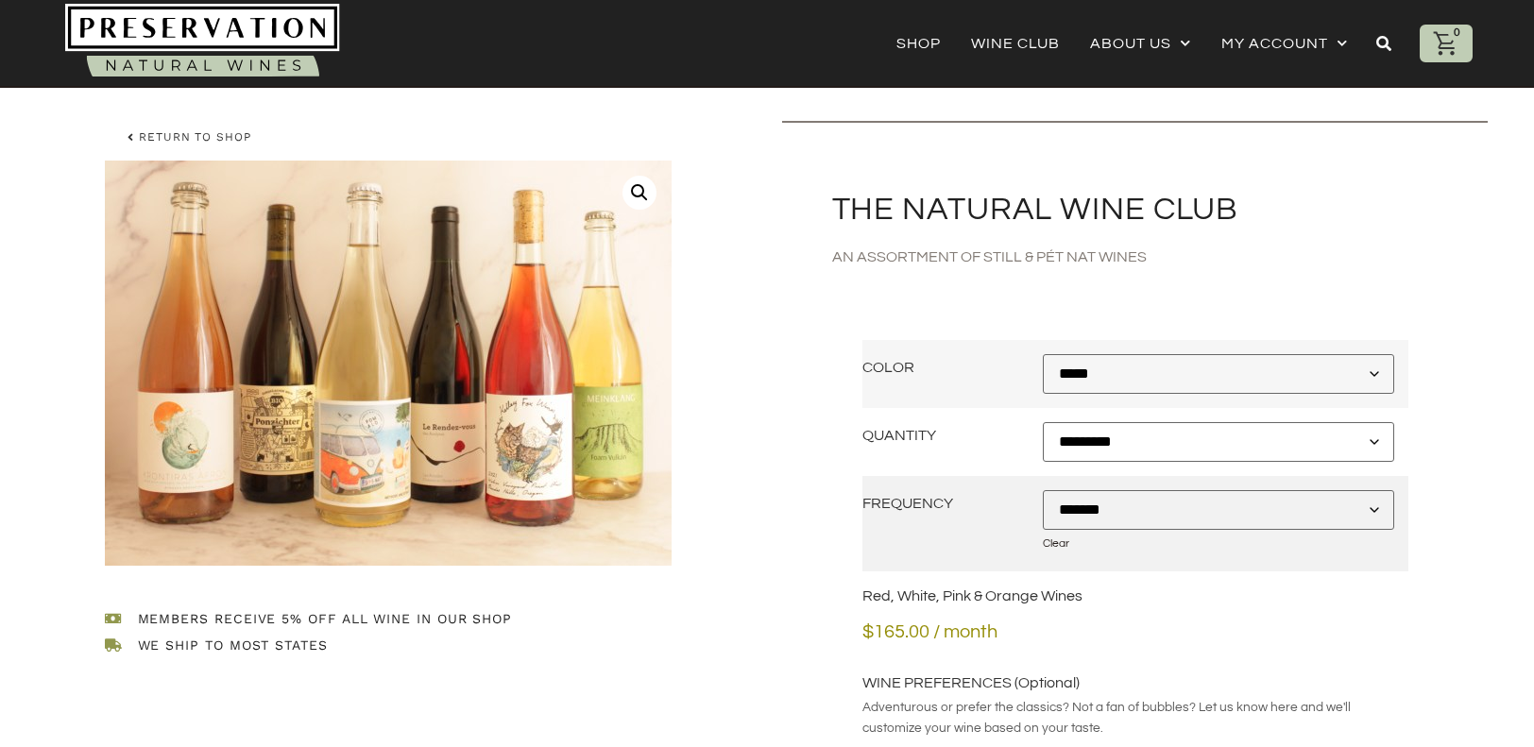
scroll to position [101, 0]
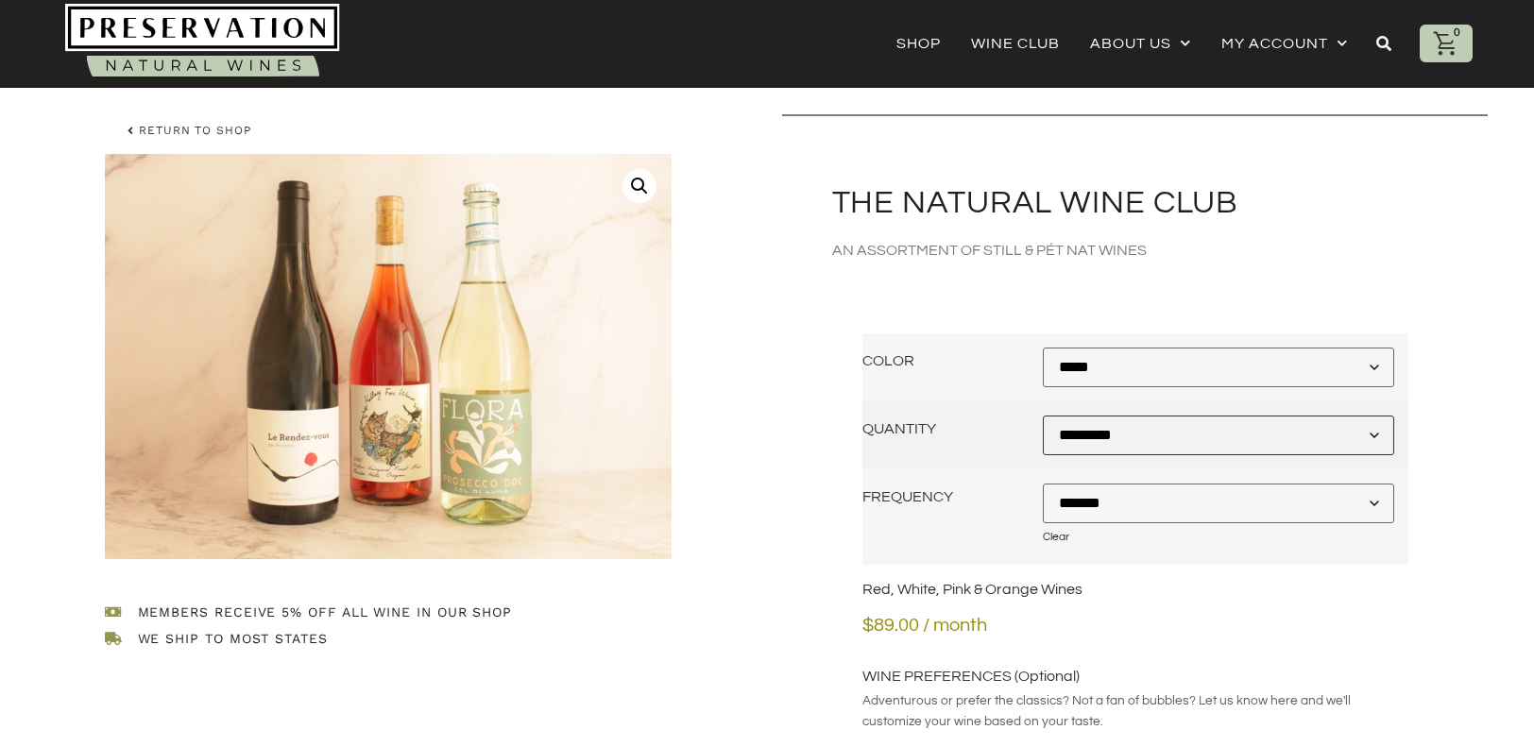
select select "*********"
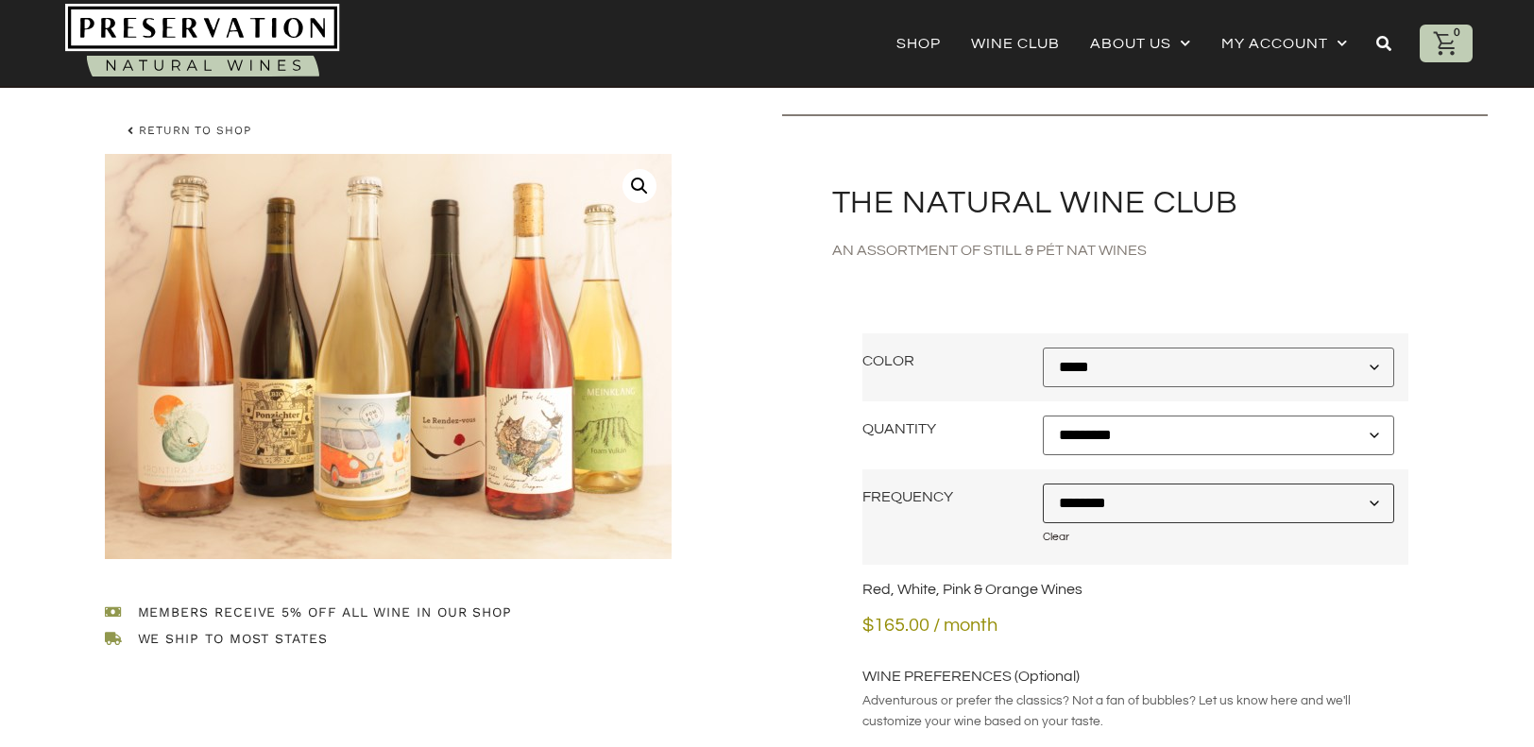
select select "********"
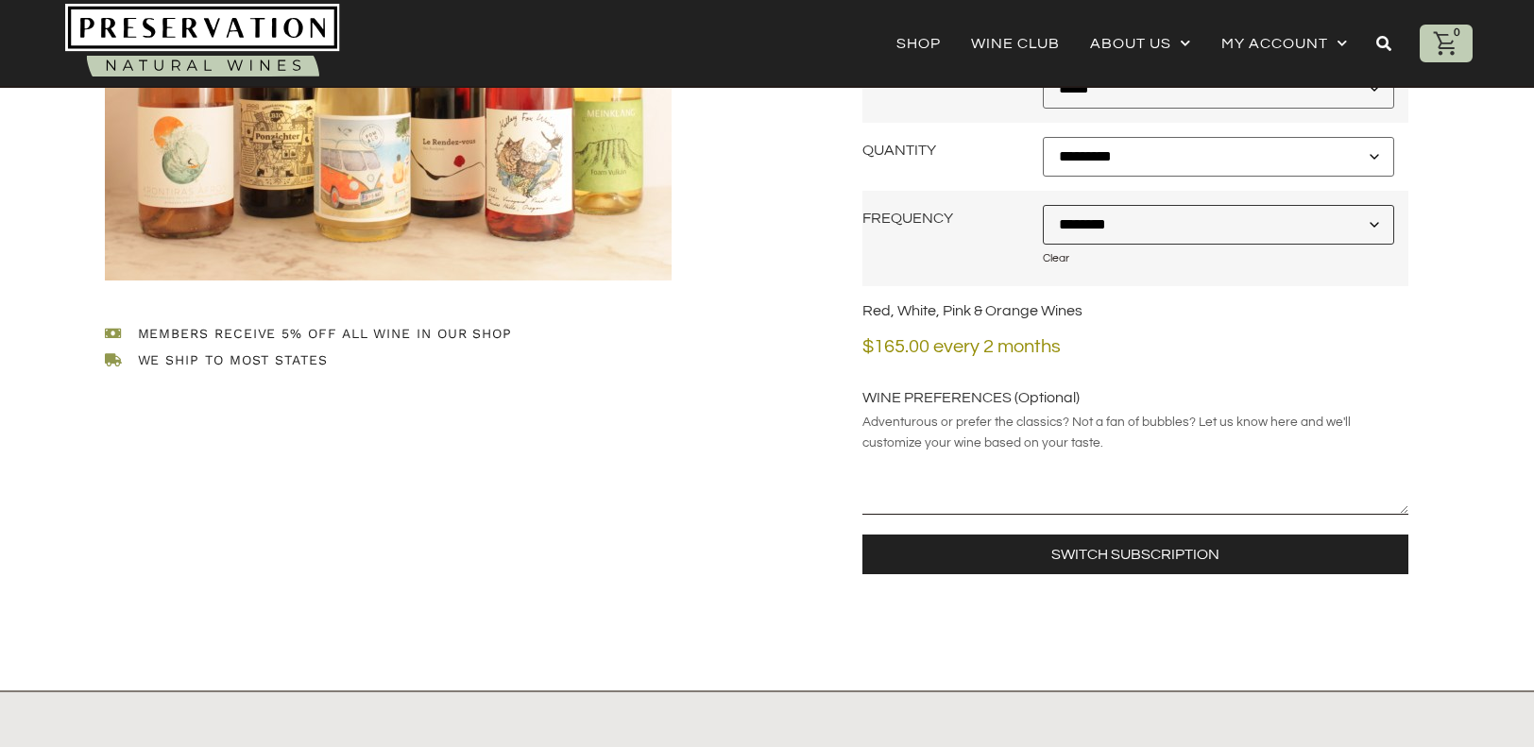
scroll to position [391, 0]
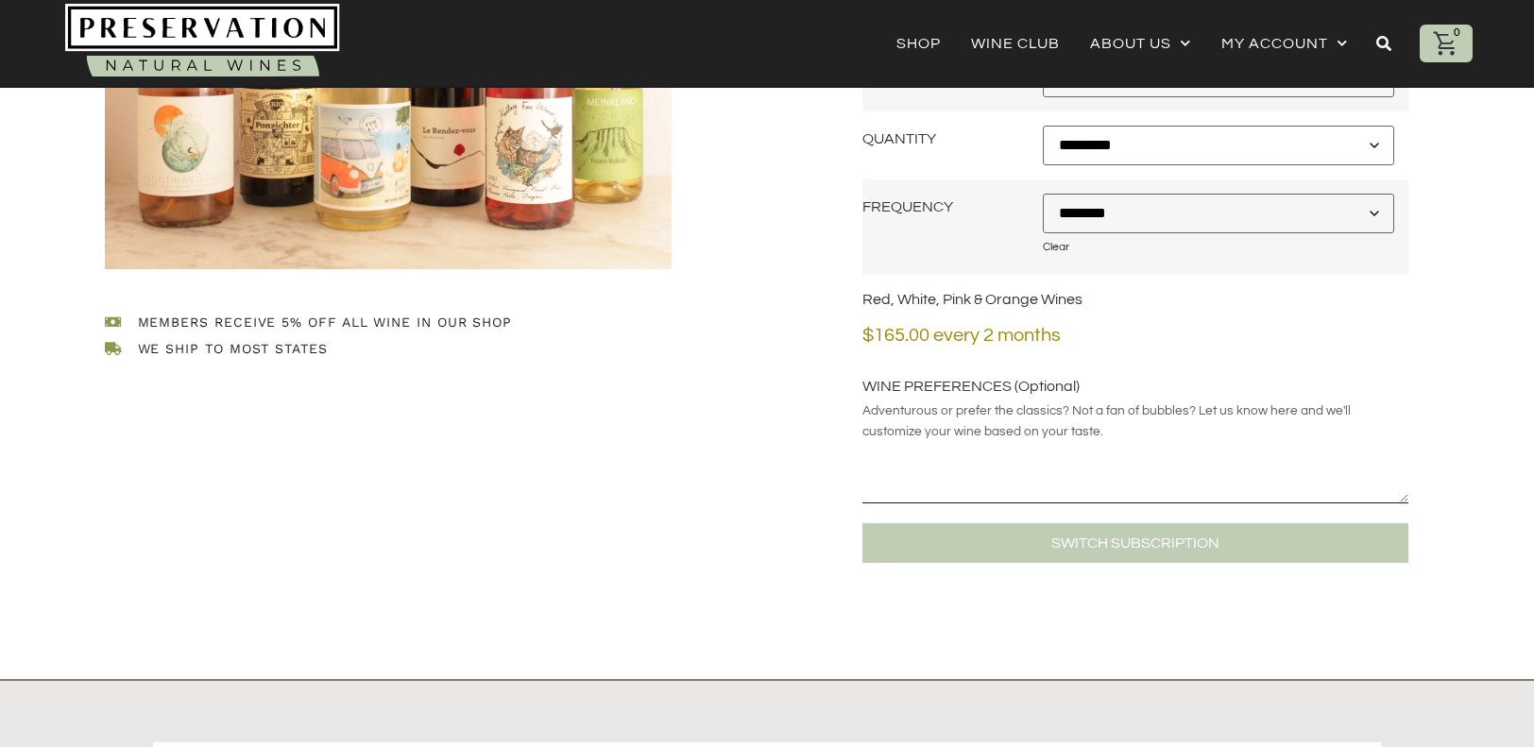
click at [1099, 551] on button "Switch subscription" at bounding box center [1135, 543] width 546 height 40
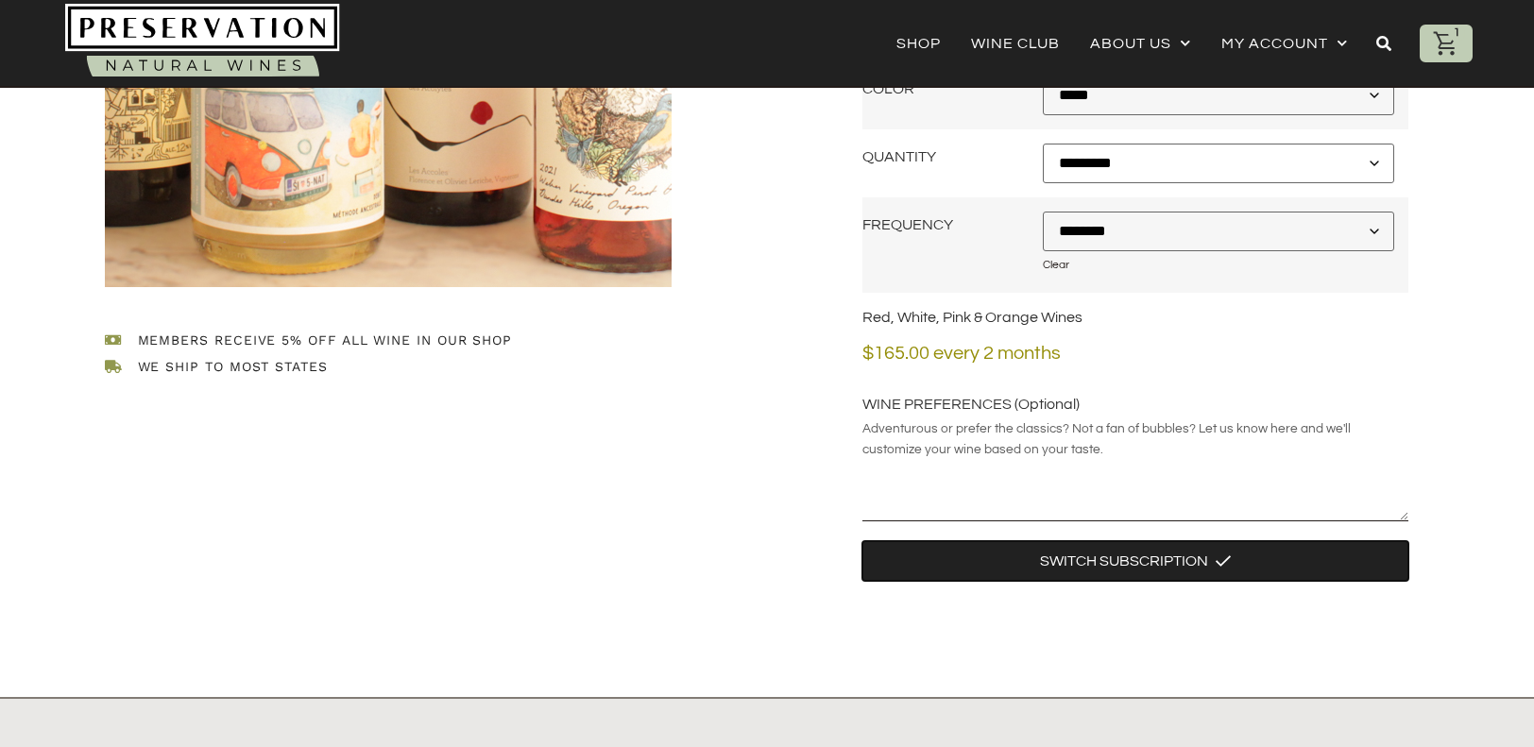
scroll to position [376, 0]
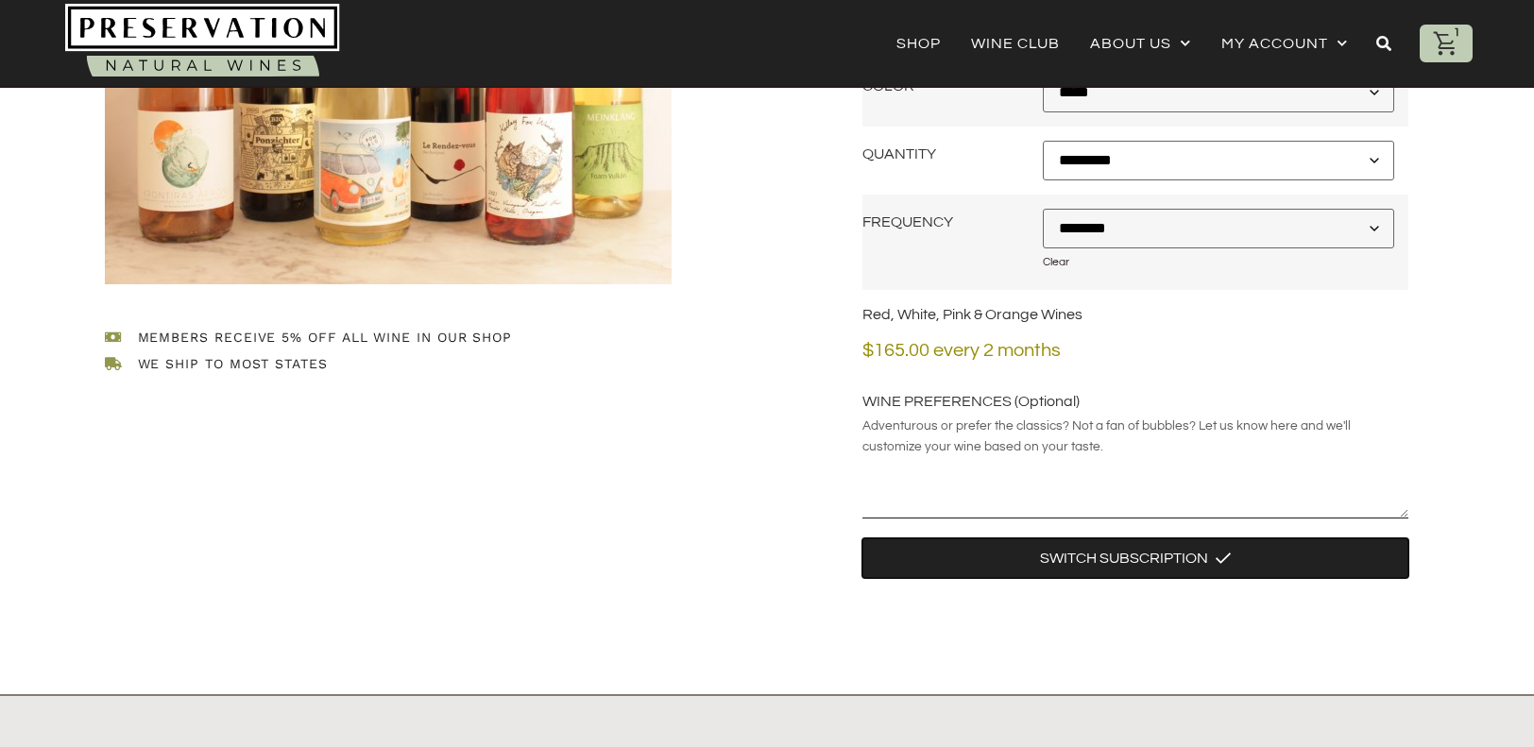
click at [1134, 556] on button "Switch subscription" at bounding box center [1135, 558] width 546 height 40
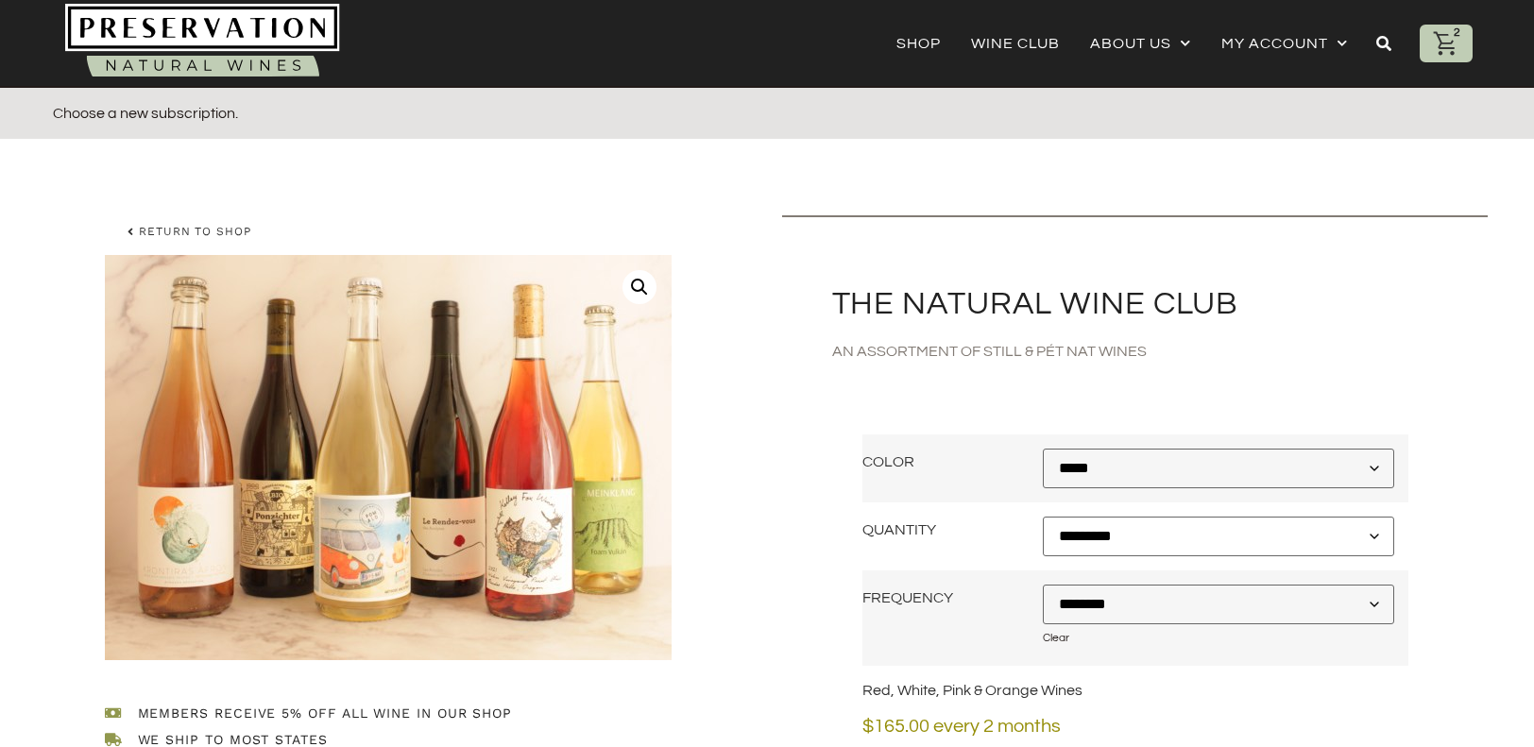
scroll to position [0, 0]
click at [1283, 47] on link "My account" at bounding box center [1284, 43] width 127 height 26
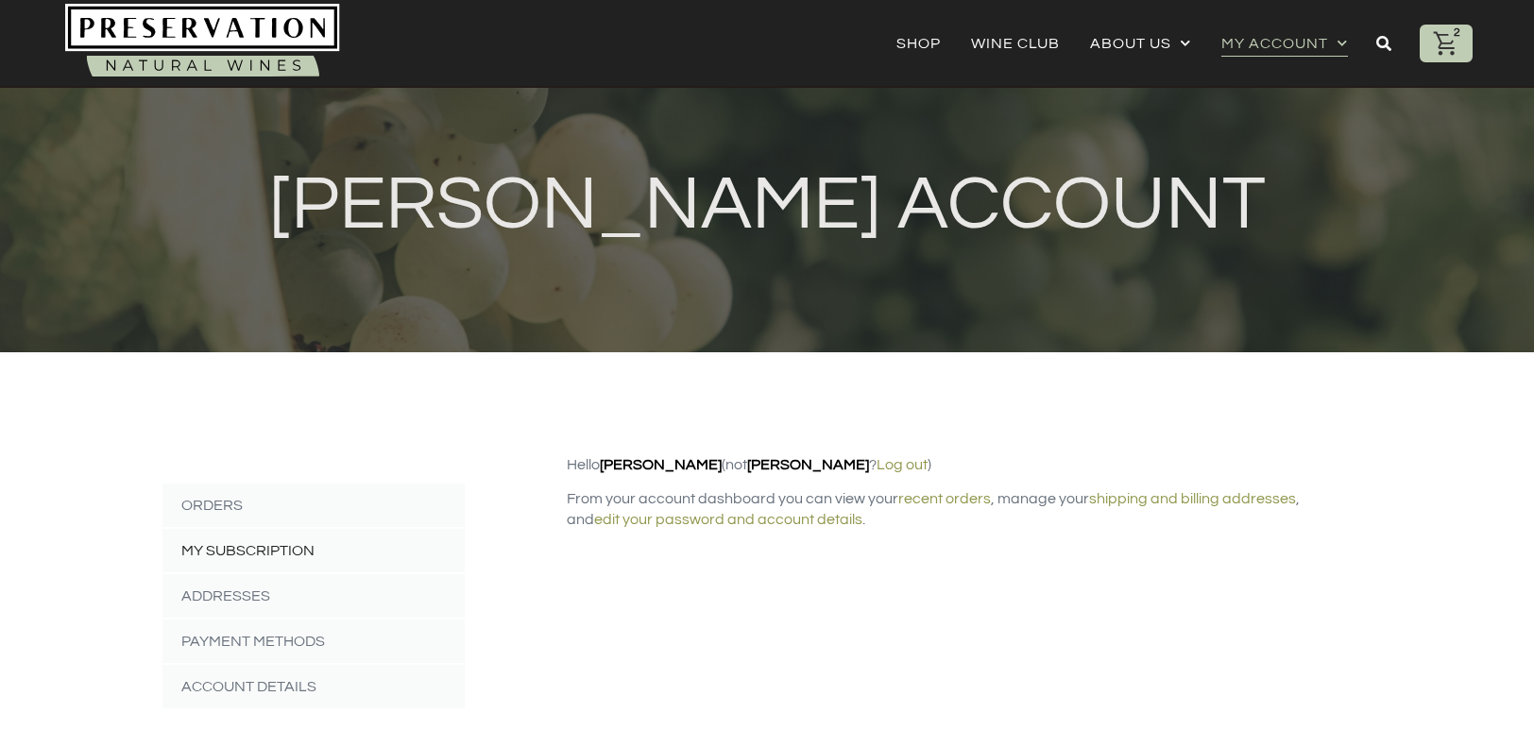
click at [332, 540] on link "My Subscription" at bounding box center [313, 550] width 302 height 43
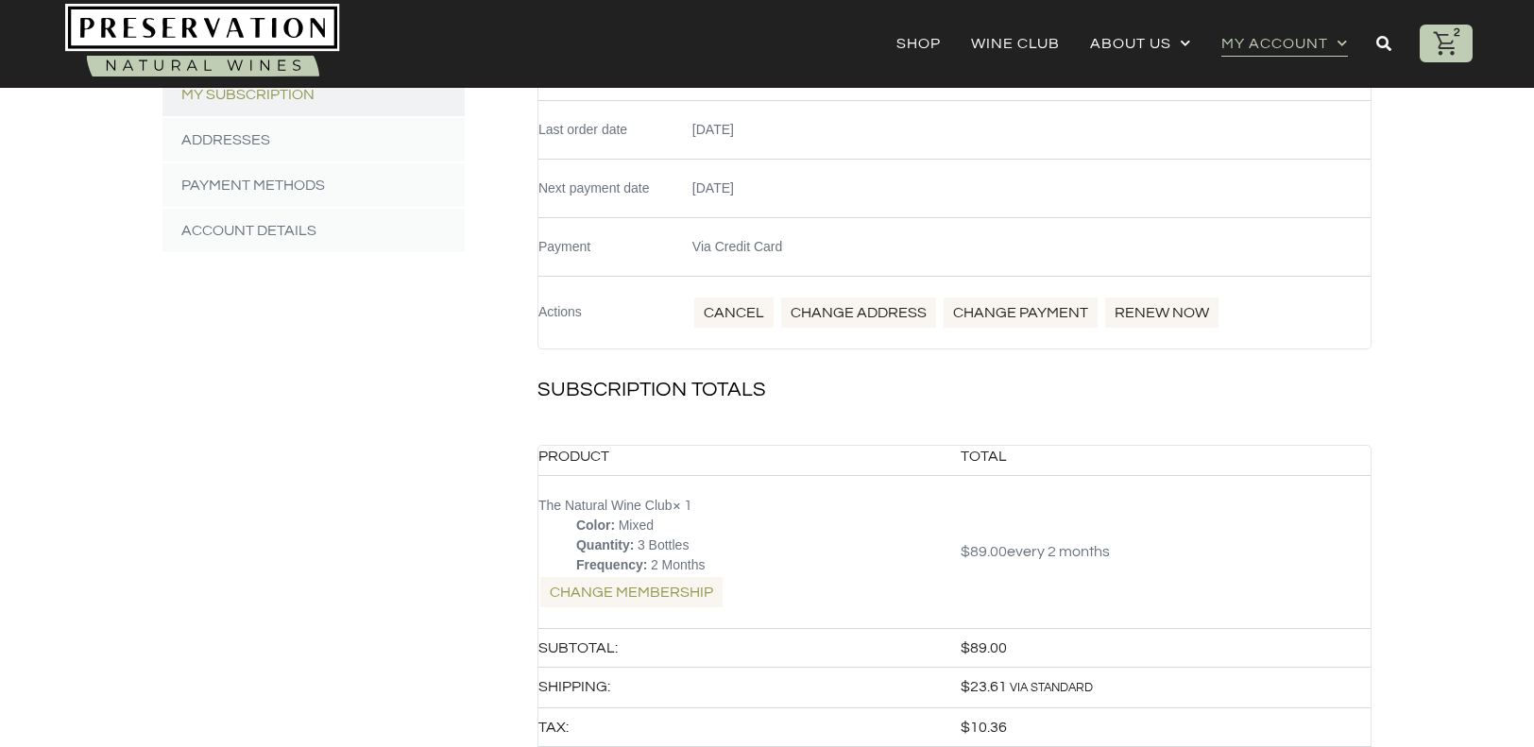
scroll to position [464, 0]
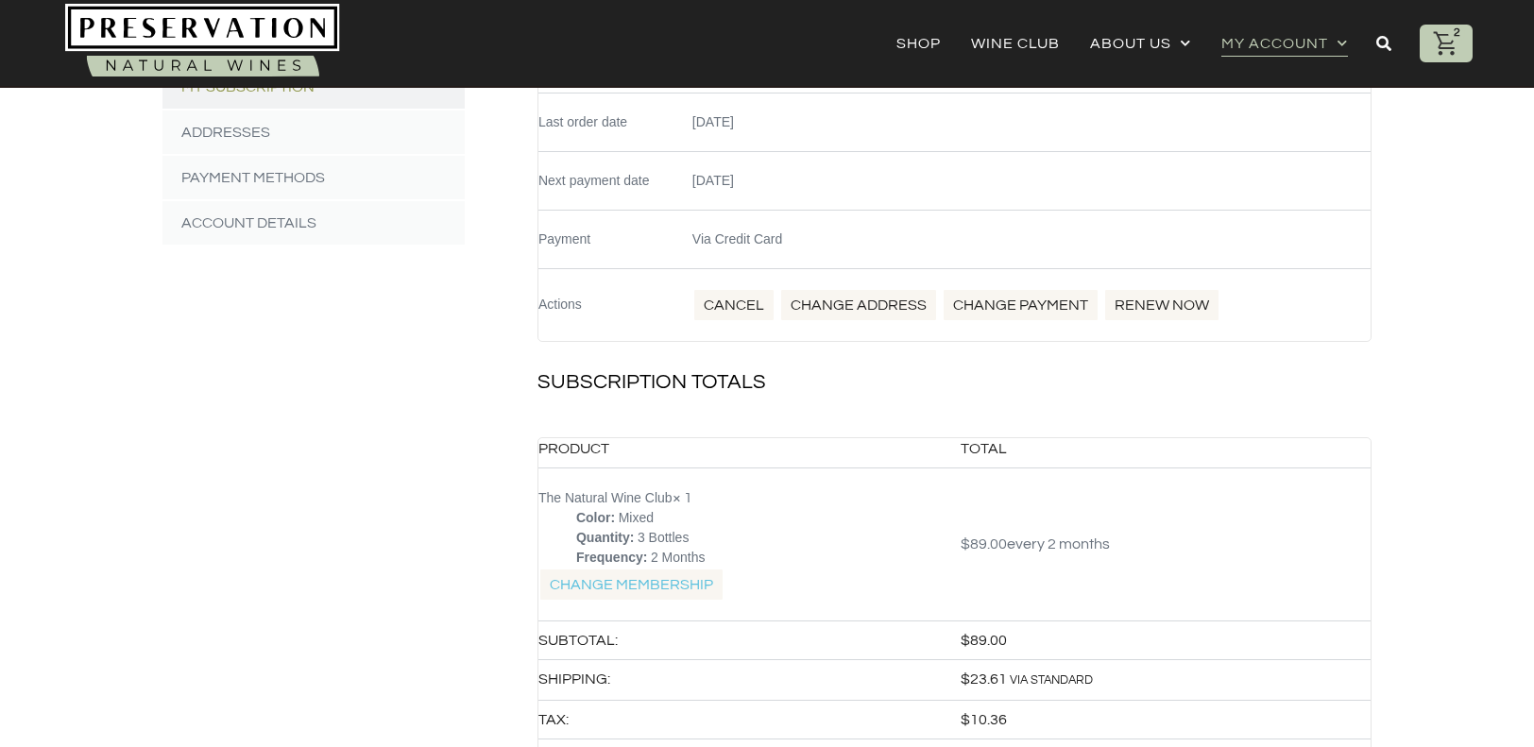
click at [662, 587] on link "Change Membership" at bounding box center [631, 585] width 186 height 34
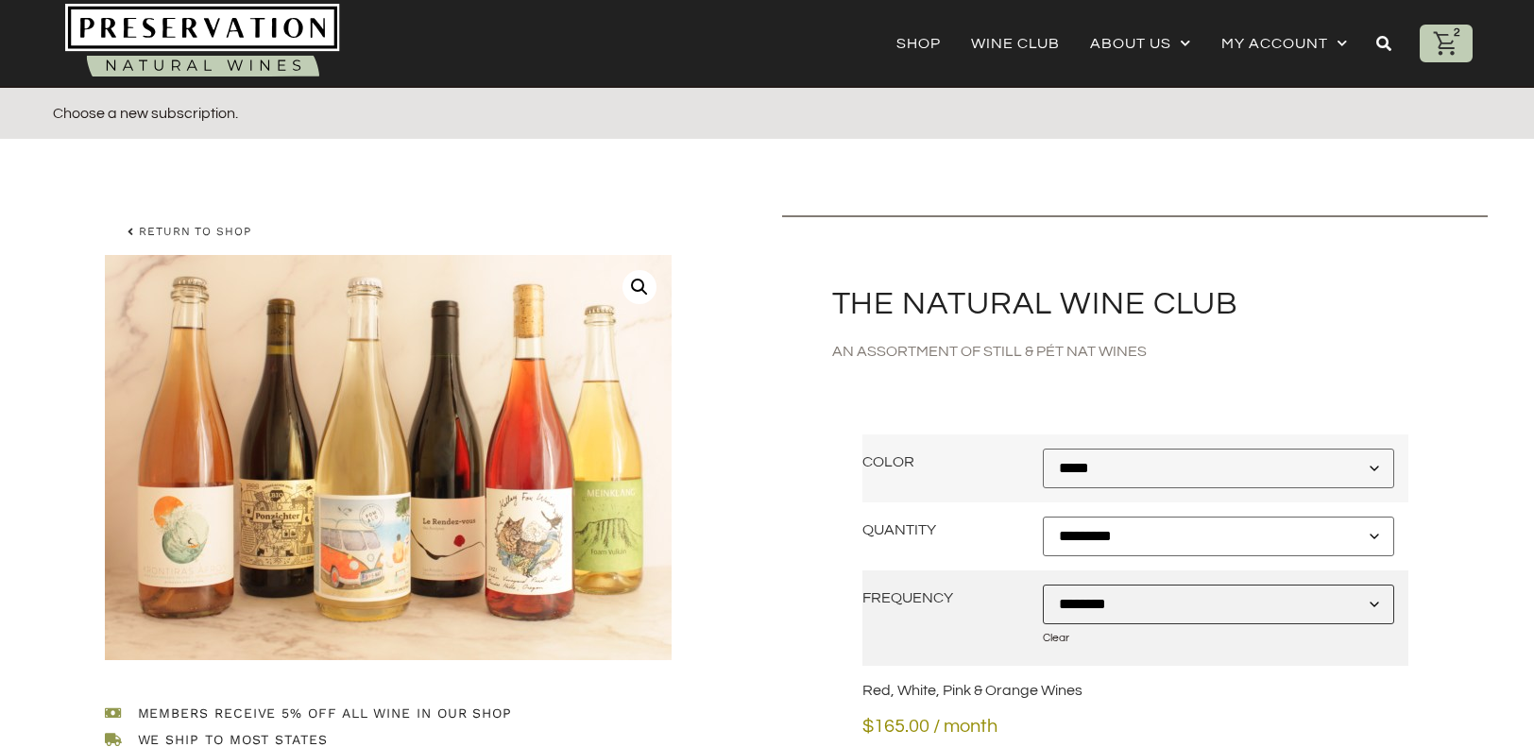
select select "********"
click at [864, 654] on td "Frequency" at bounding box center [952, 618] width 180 height 96
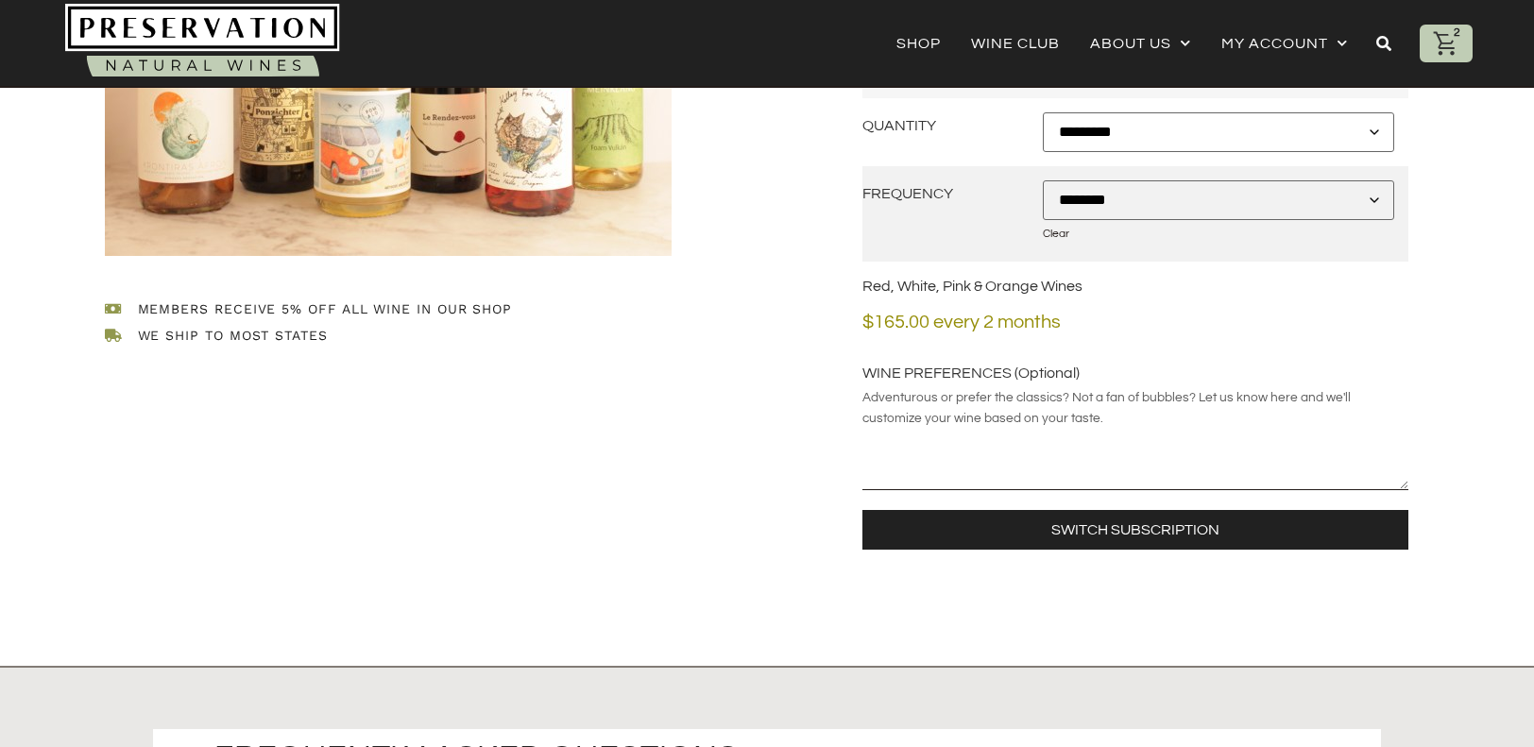
scroll to position [515, 0]
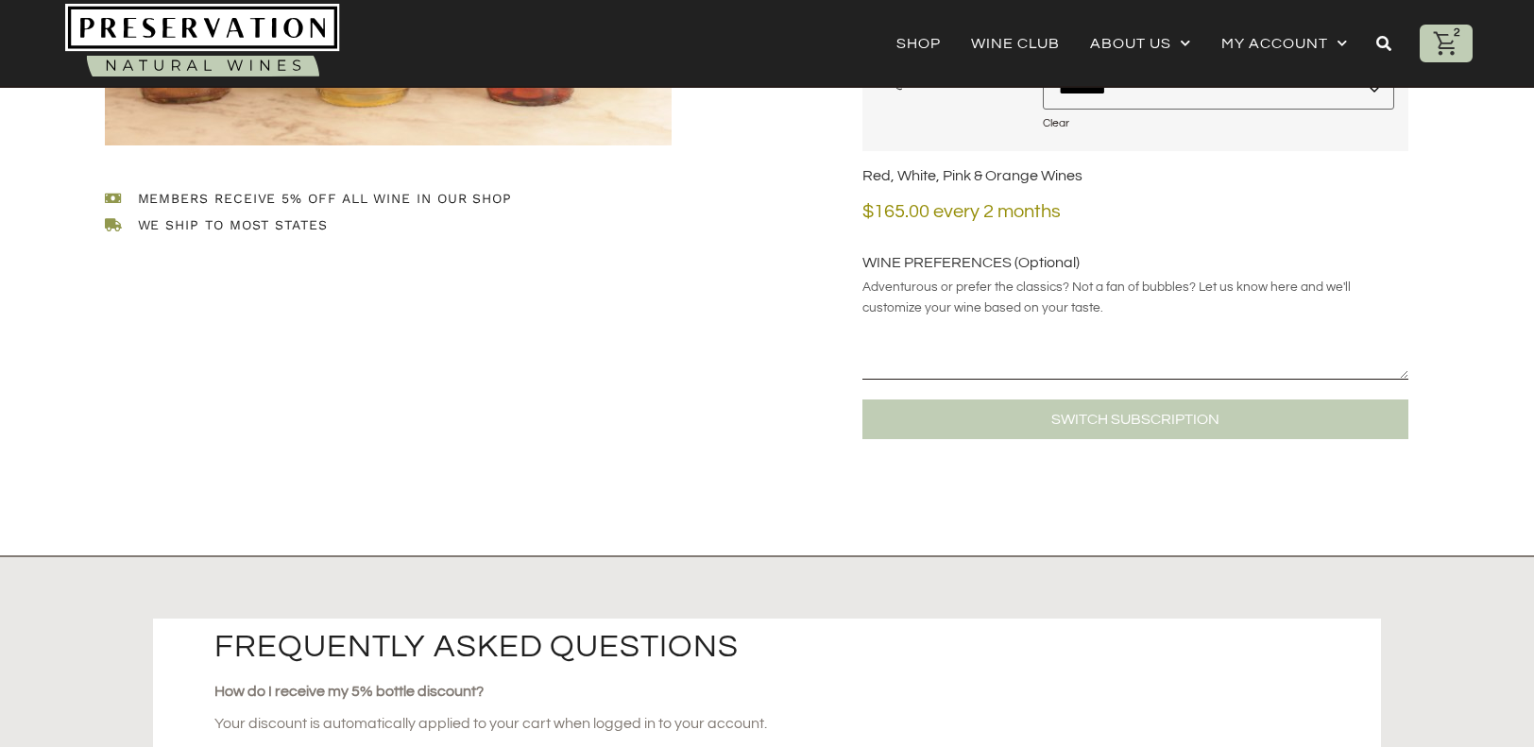
click at [997, 420] on button "Switch subscription" at bounding box center [1135, 420] width 546 height 40
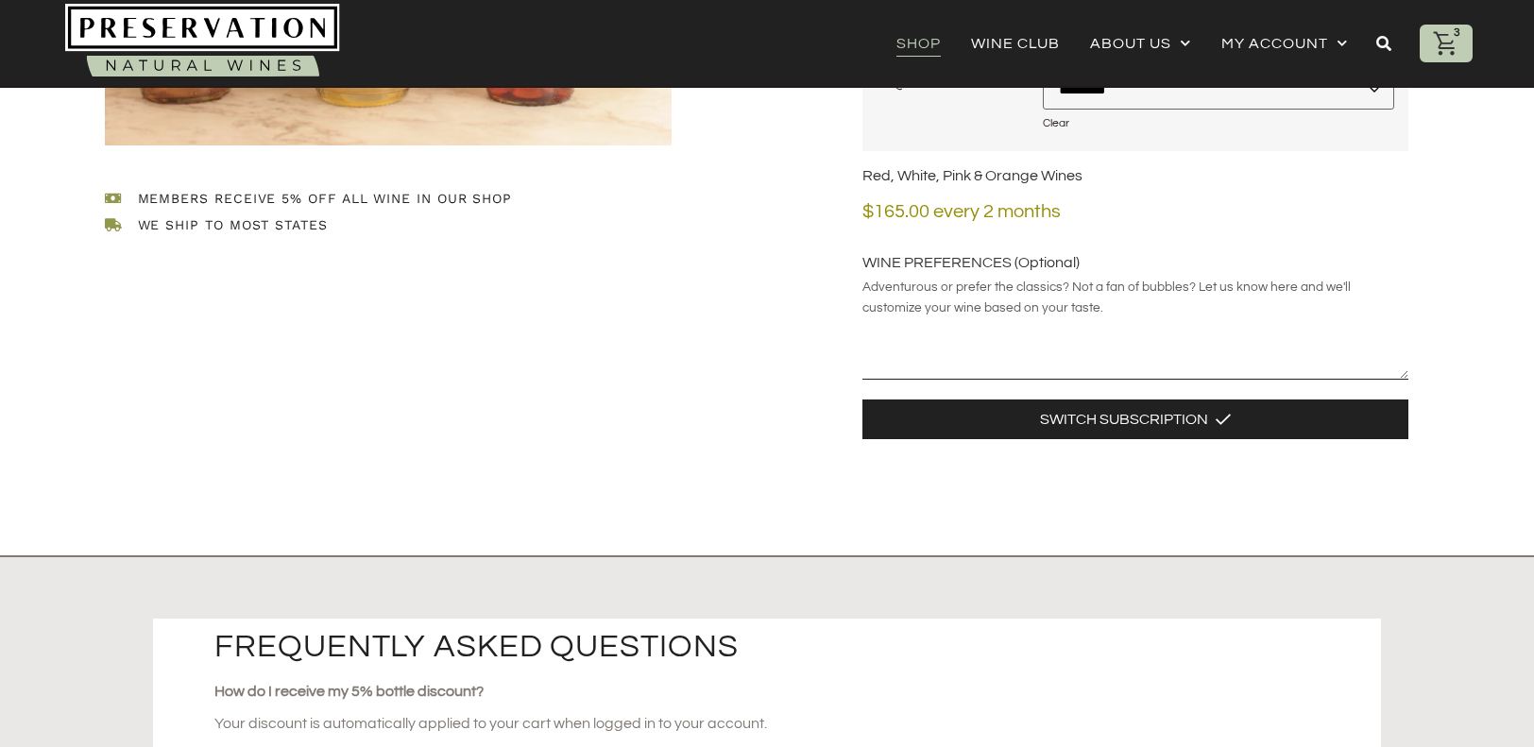
click at [934, 45] on link "Shop" at bounding box center [918, 43] width 44 height 26
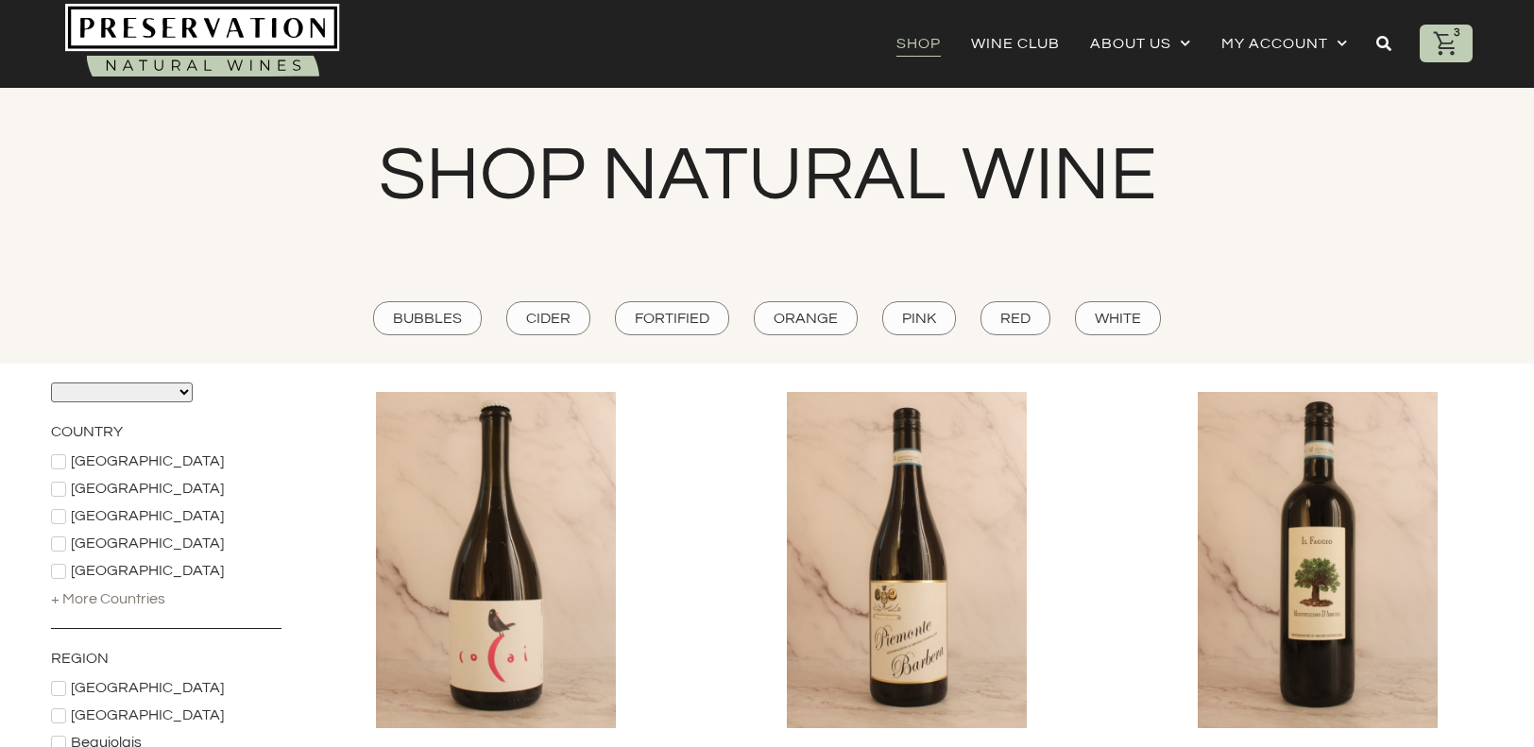
click at [1443, 40] on icon at bounding box center [1446, 43] width 28 height 28
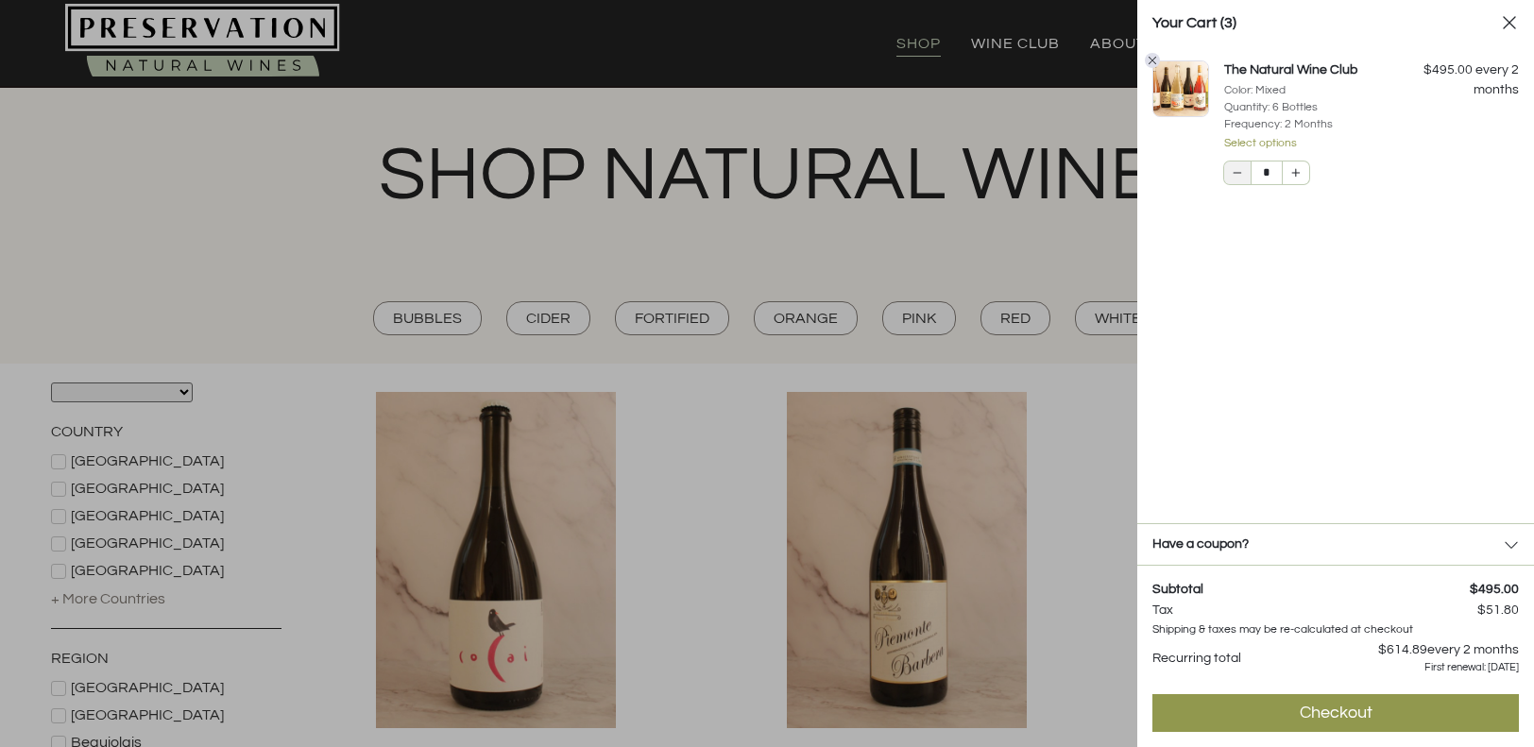
click at [1236, 177] on icon at bounding box center [1237, 172] width 9 height 9
click at [1239, 175] on icon at bounding box center [1237, 172] width 9 height 9
click at [1237, 173] on icon at bounding box center [1238, 172] width 9 height 1
click at [1253, 336] on div "The Natural Wine Club Color: Mixed Quantity: 6 Bottles Frequency: 2 Months Sele…" at bounding box center [1335, 284] width 397 height 478
click at [1235, 175] on icon at bounding box center [1237, 172] width 9 height 9
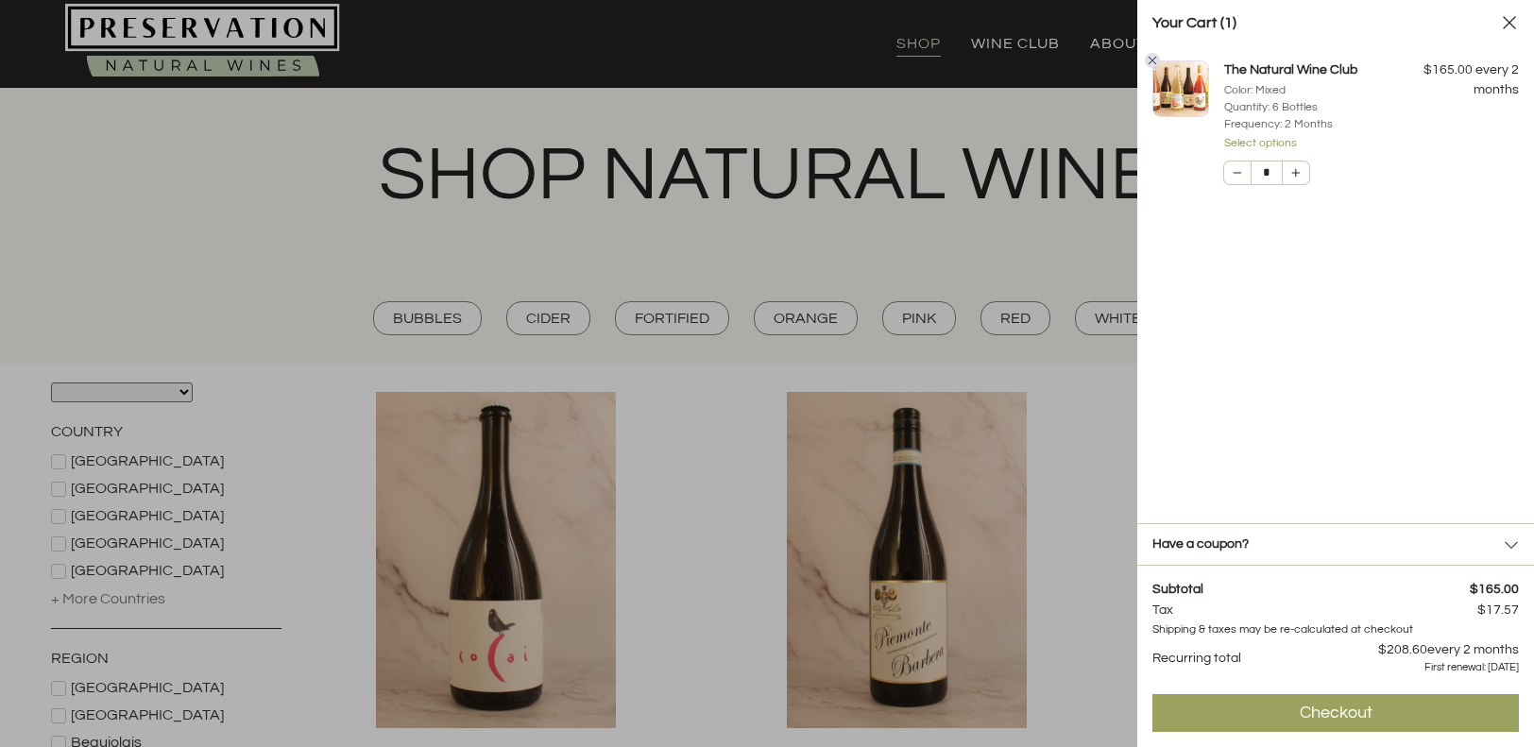
click at [1301, 707] on div "Checkout" at bounding box center [1336, 713] width 73 height 23
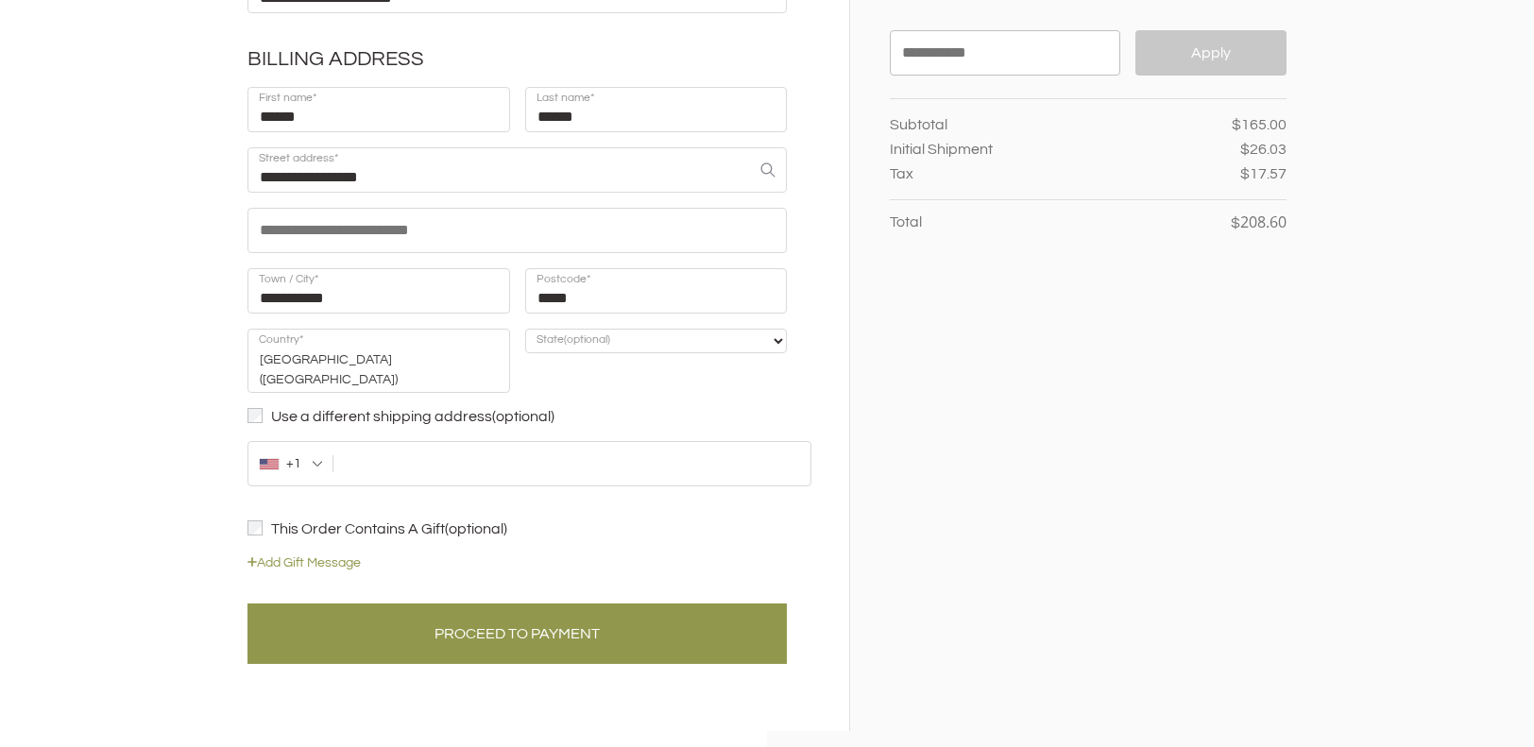
scroll to position [287, 0]
click at [543, 446] on e-page-transition at bounding box center [767, 373] width 1534 height 747
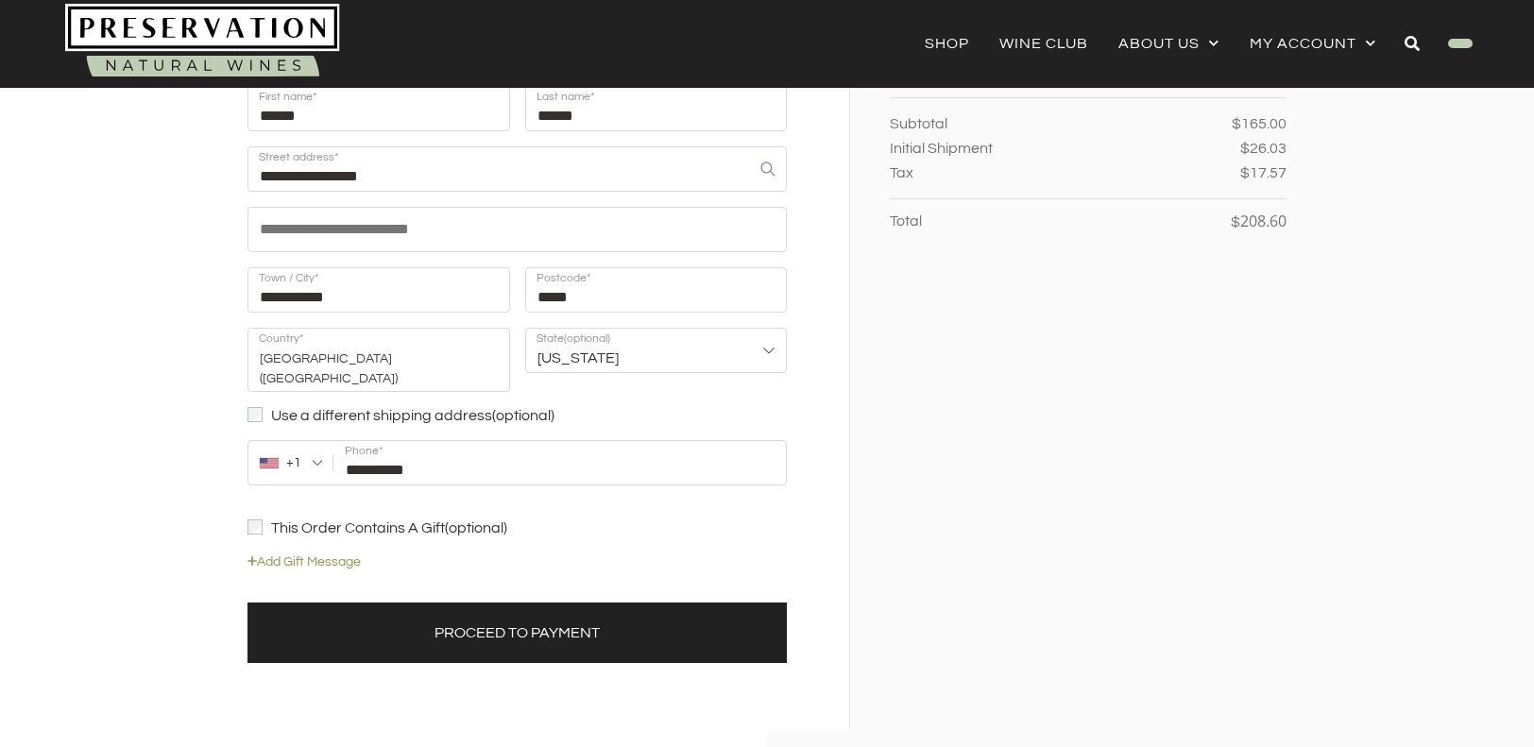
click at [512, 603] on button "Proceed to Payment" at bounding box center [516, 633] width 539 height 60
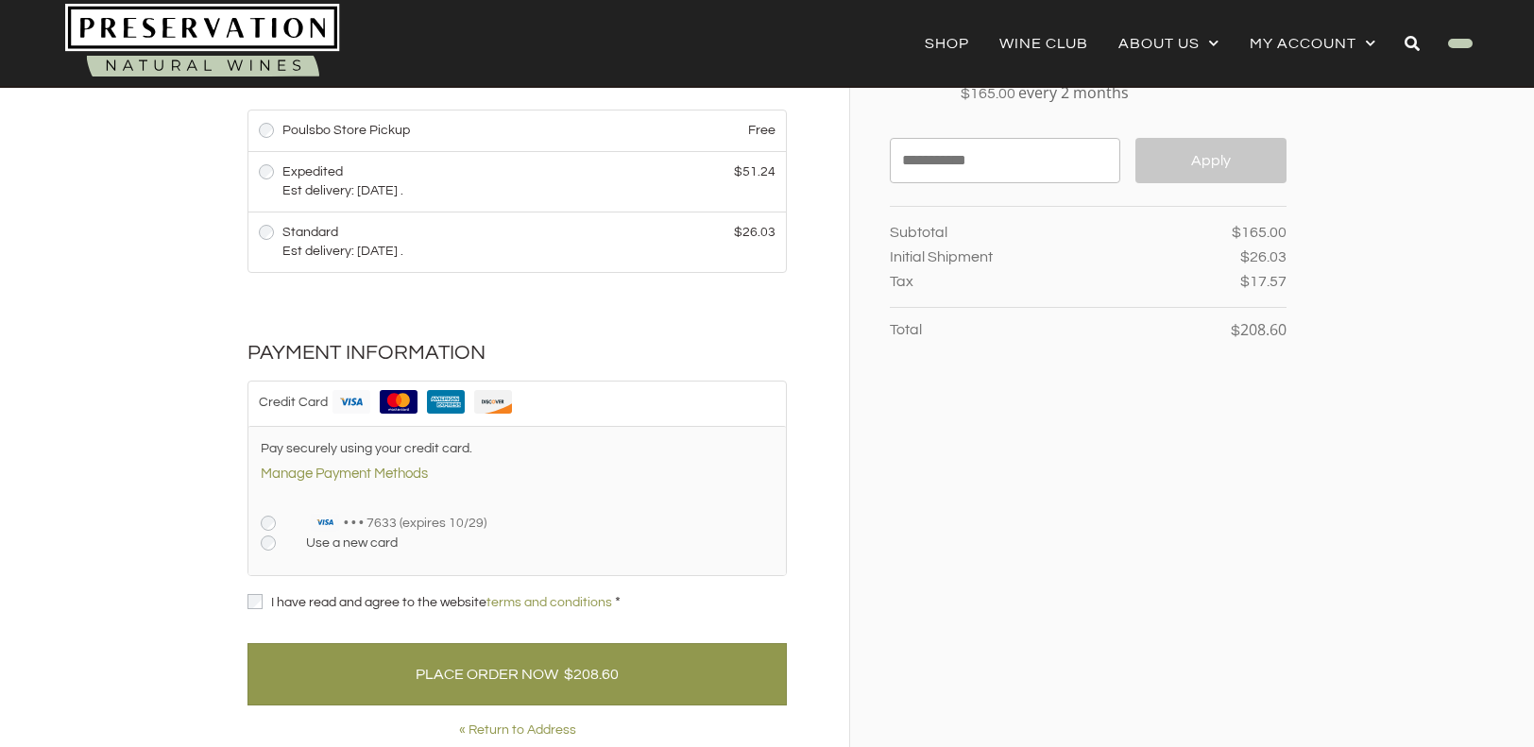
scroll to position [187, 0]
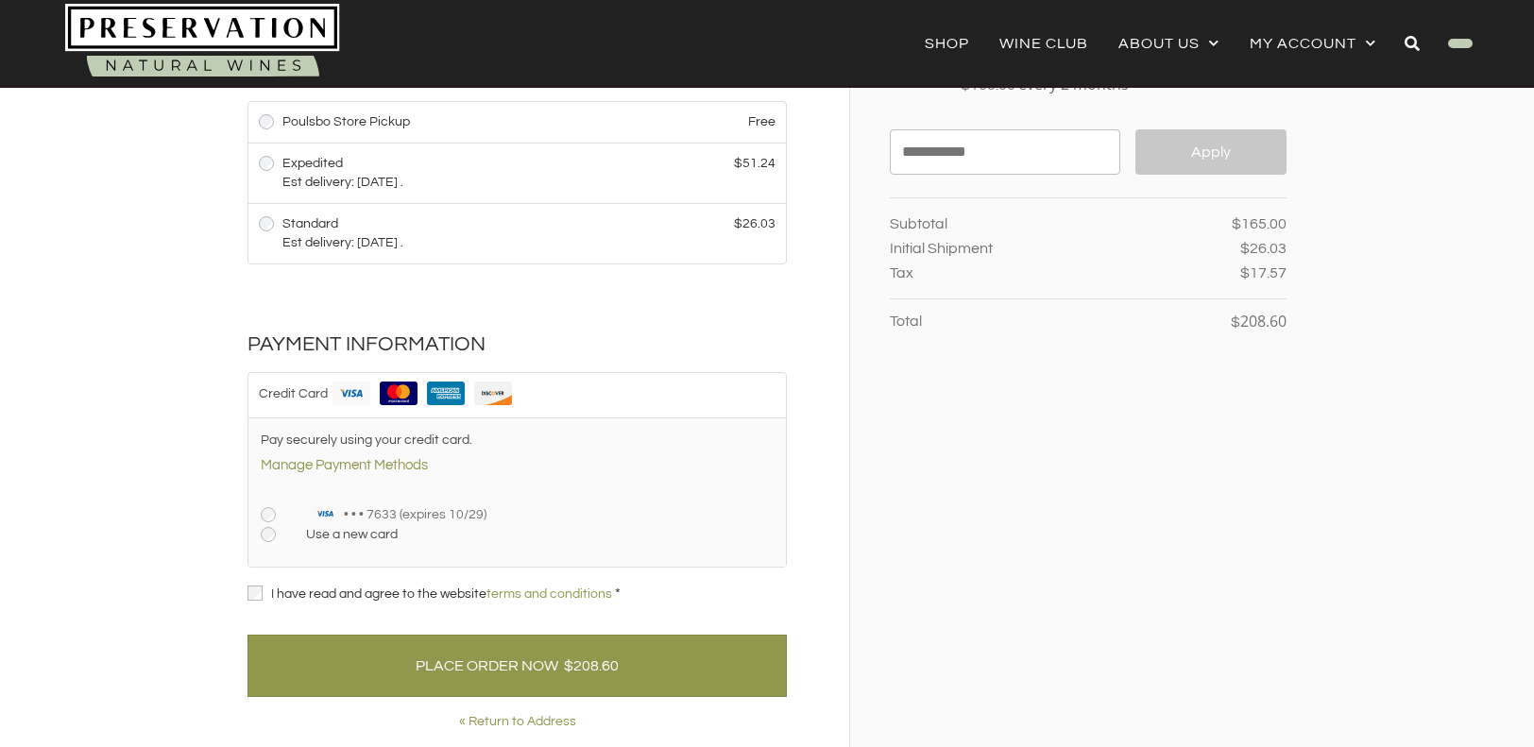
click at [413, 596] on span "I have read and agree to the website terms and conditions" at bounding box center [441, 593] width 341 height 13
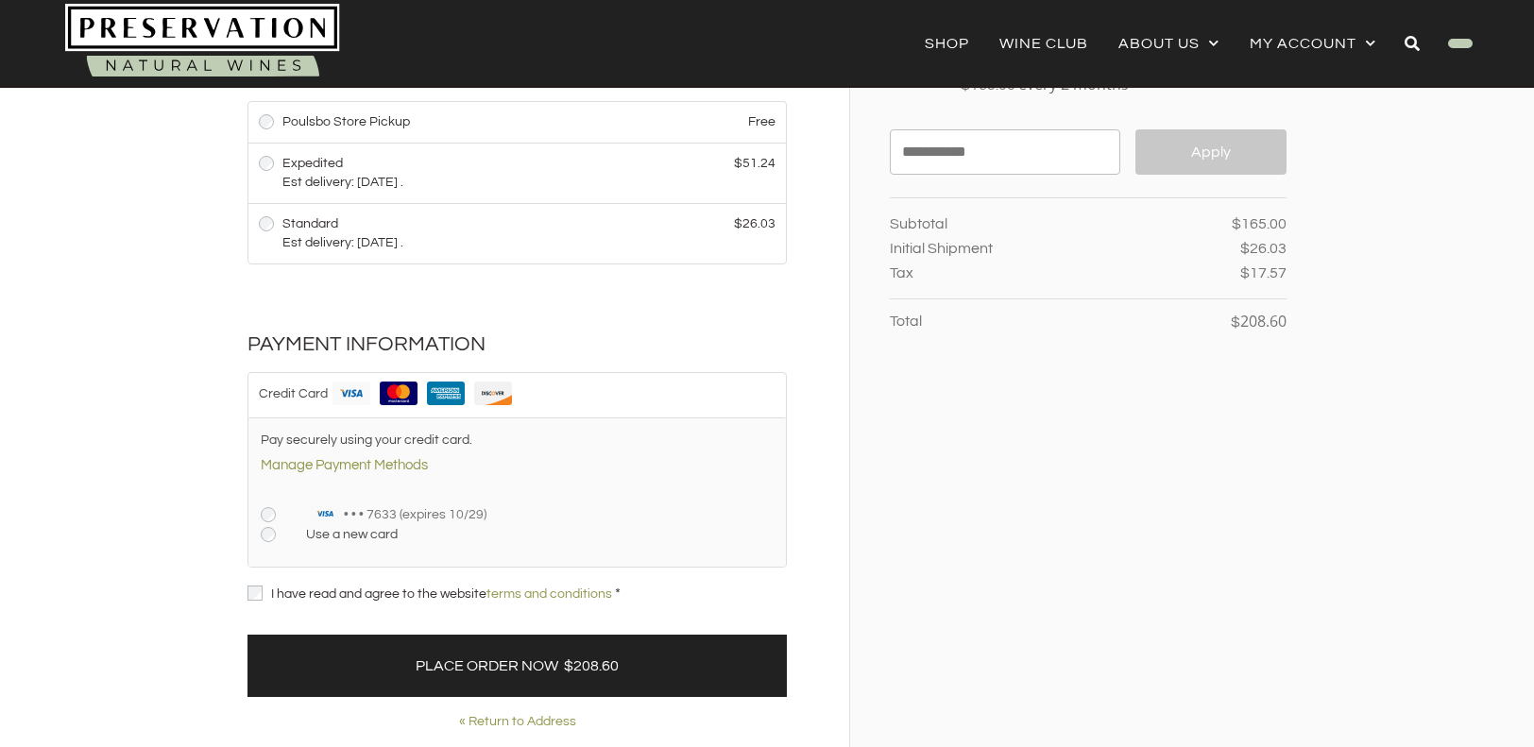
click at [426, 655] on button "Place Order Now $208.60" at bounding box center [516, 666] width 539 height 62
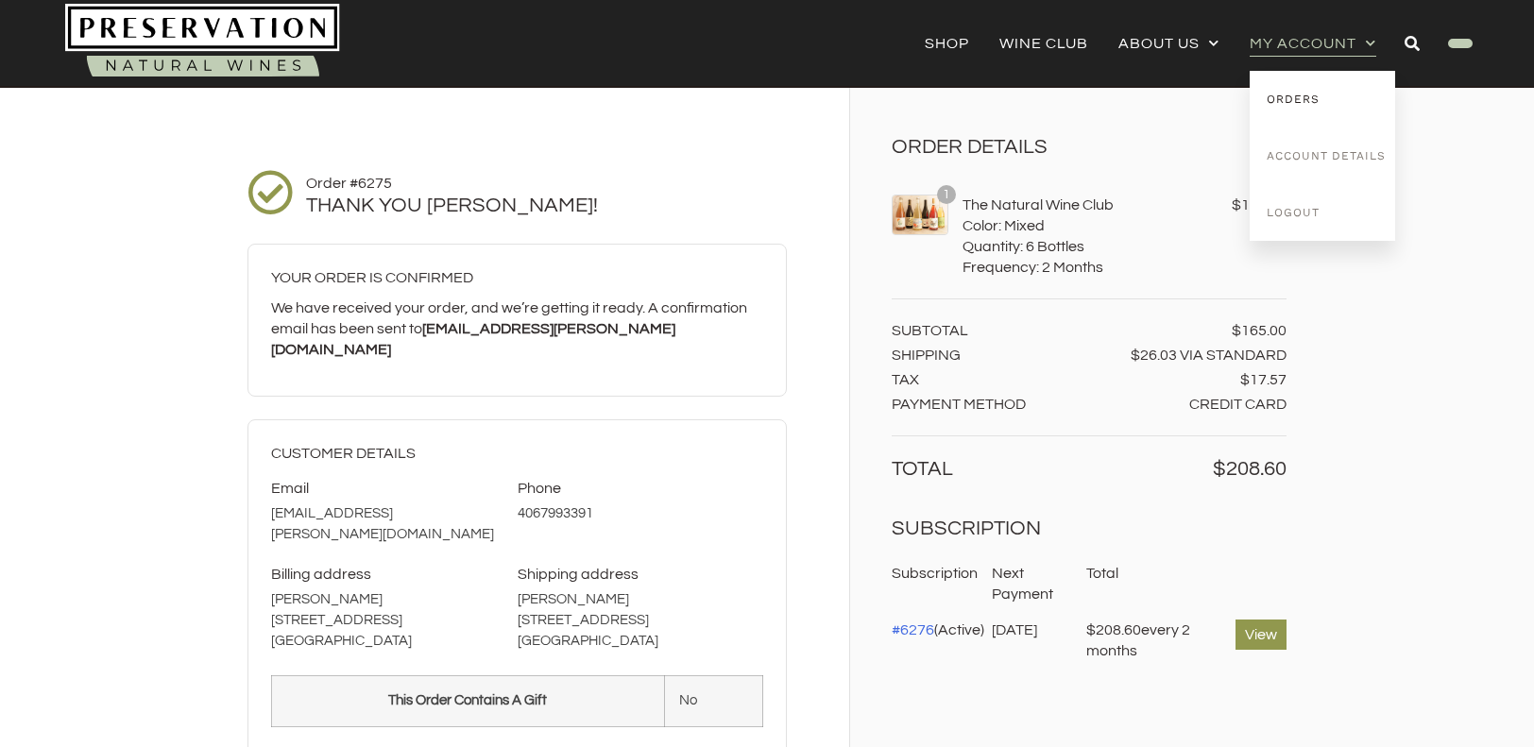
click at [1290, 96] on link "Orders" at bounding box center [1322, 99] width 145 height 57
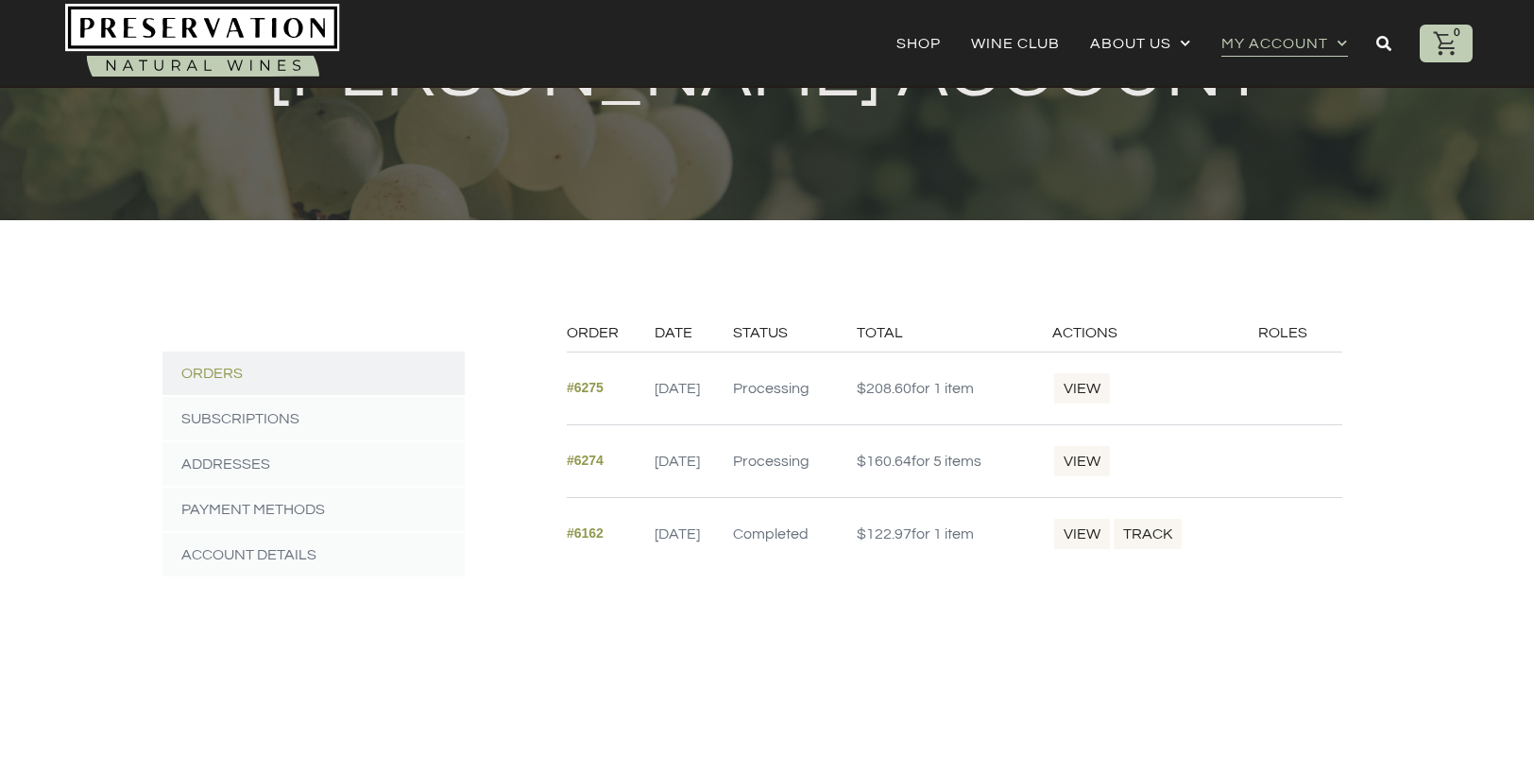
scroll to position [135, 0]
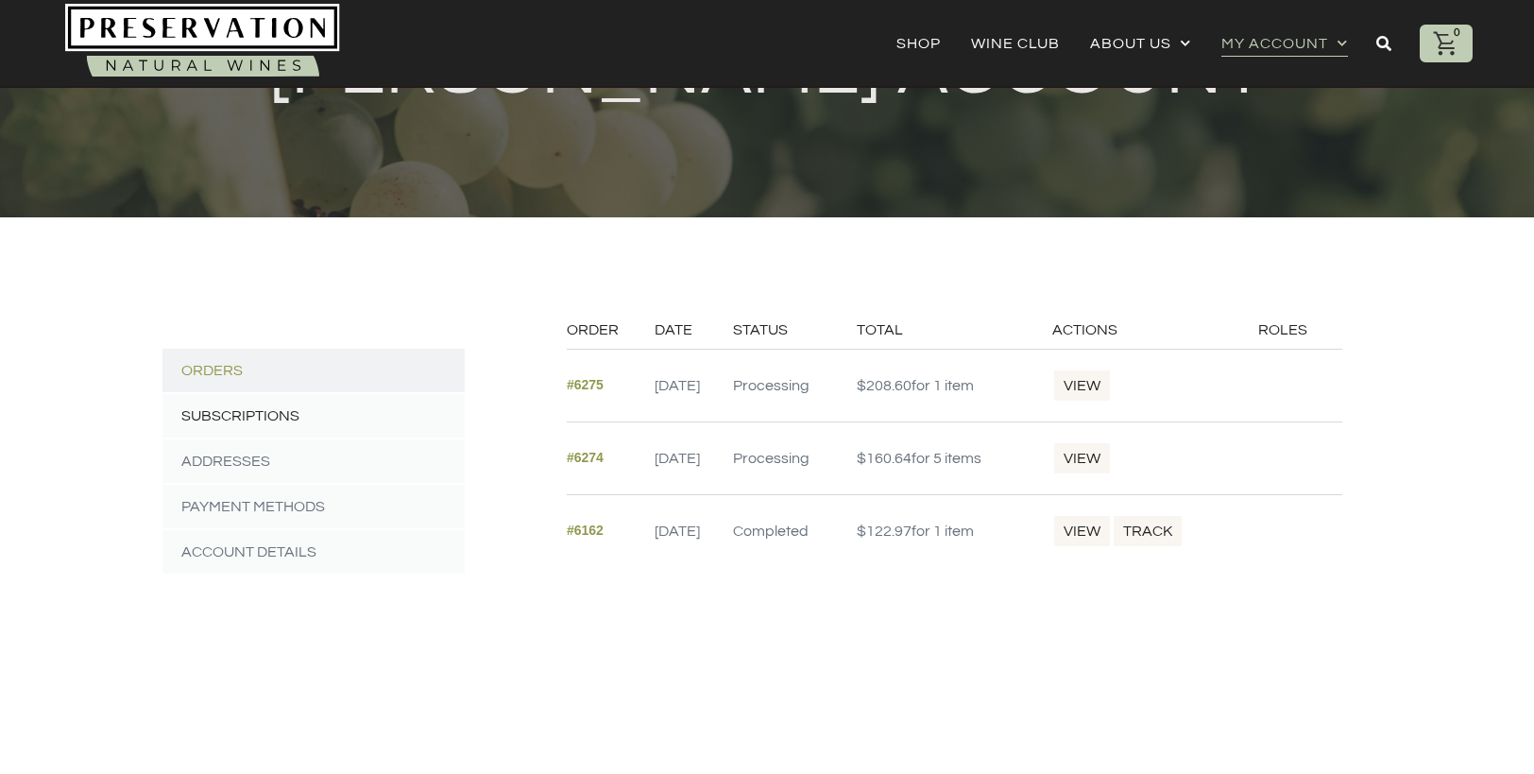
click at [395, 425] on link "Subscriptions" at bounding box center [313, 415] width 302 height 43
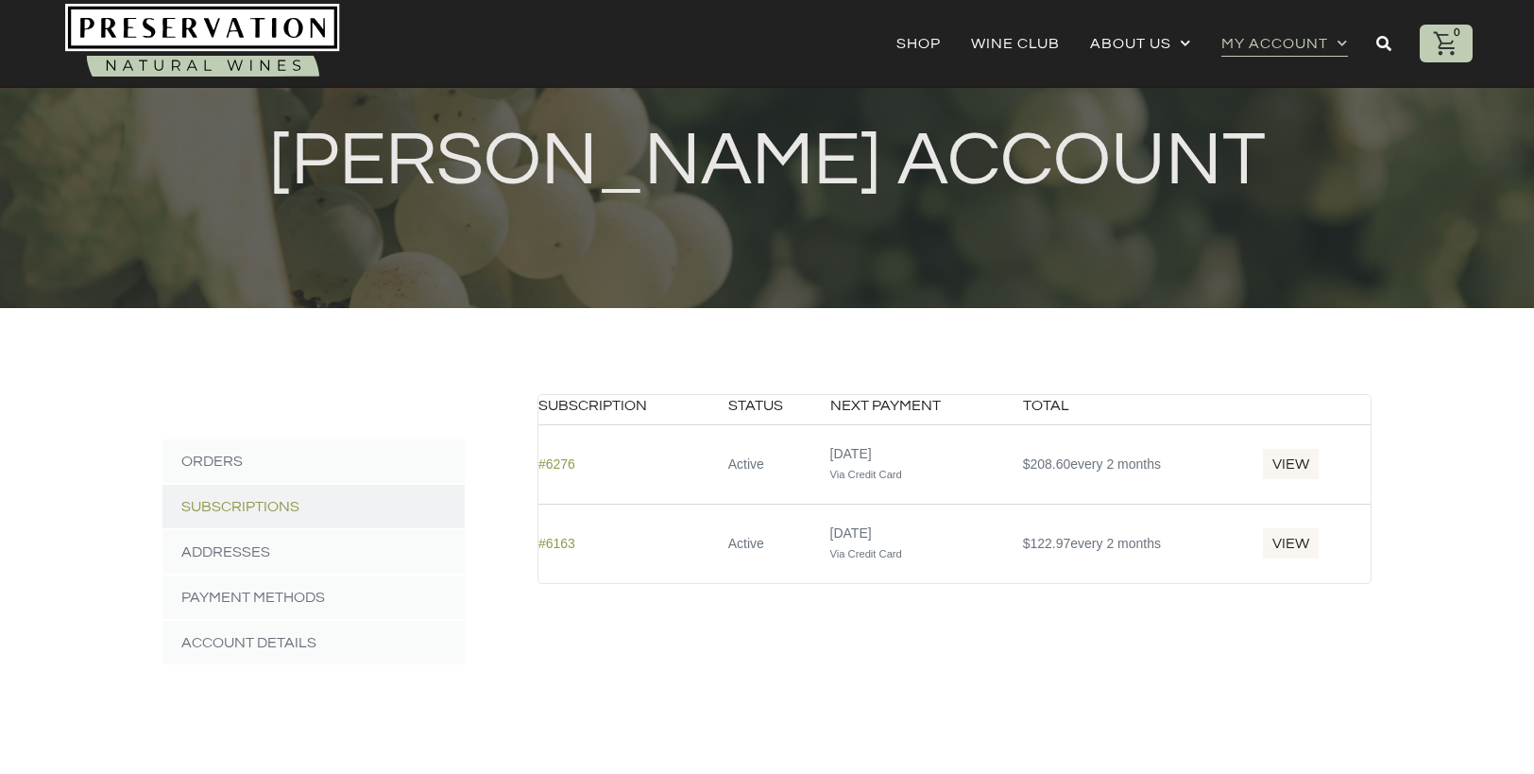
scroll to position [46, 0]
